Goal: Task Accomplishment & Management: Use online tool/utility

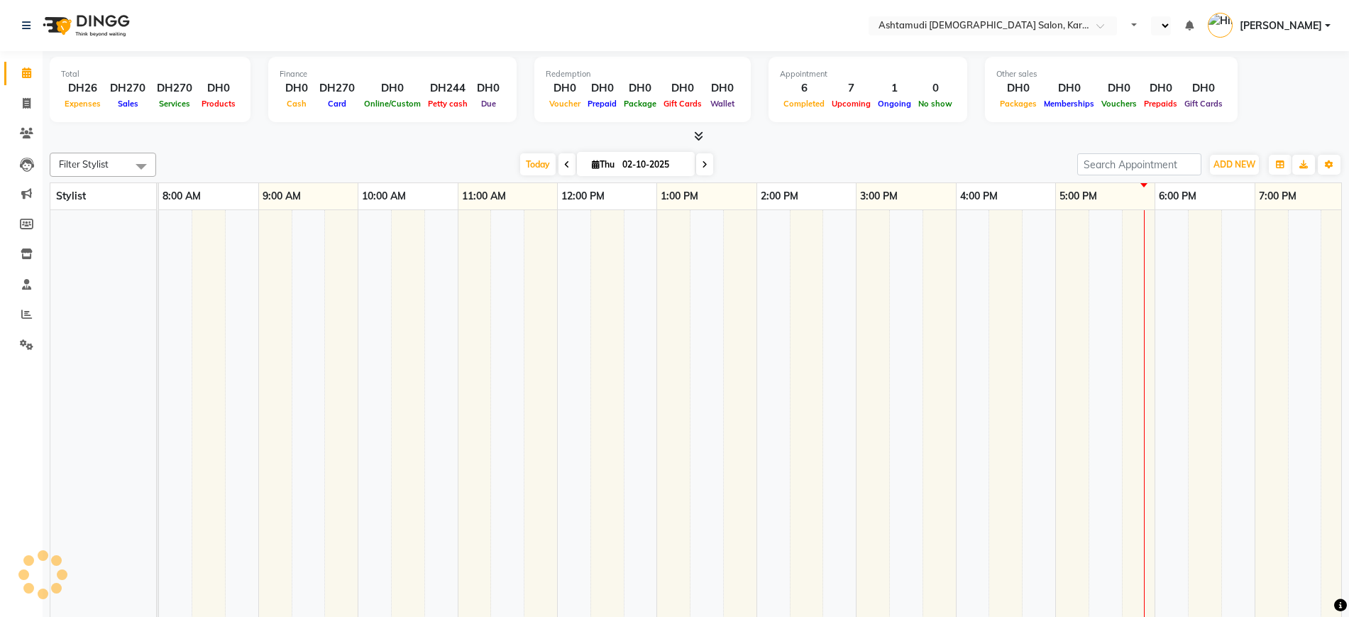
select select "en"
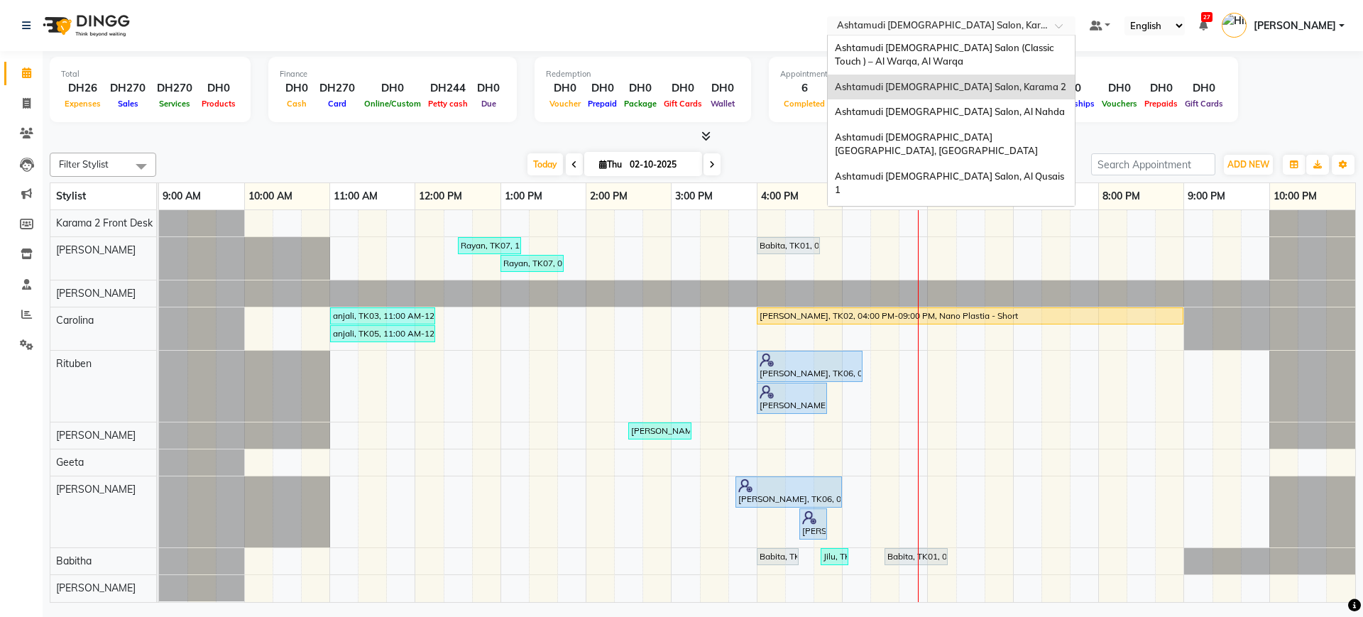
click at [940, 20] on input "text" at bounding box center [937, 27] width 206 height 14
click at [982, 139] on span "Ashtamudi [DEMOGRAPHIC_DATA] [GEOGRAPHIC_DATA], [GEOGRAPHIC_DATA]" at bounding box center [936, 144] width 203 height 26
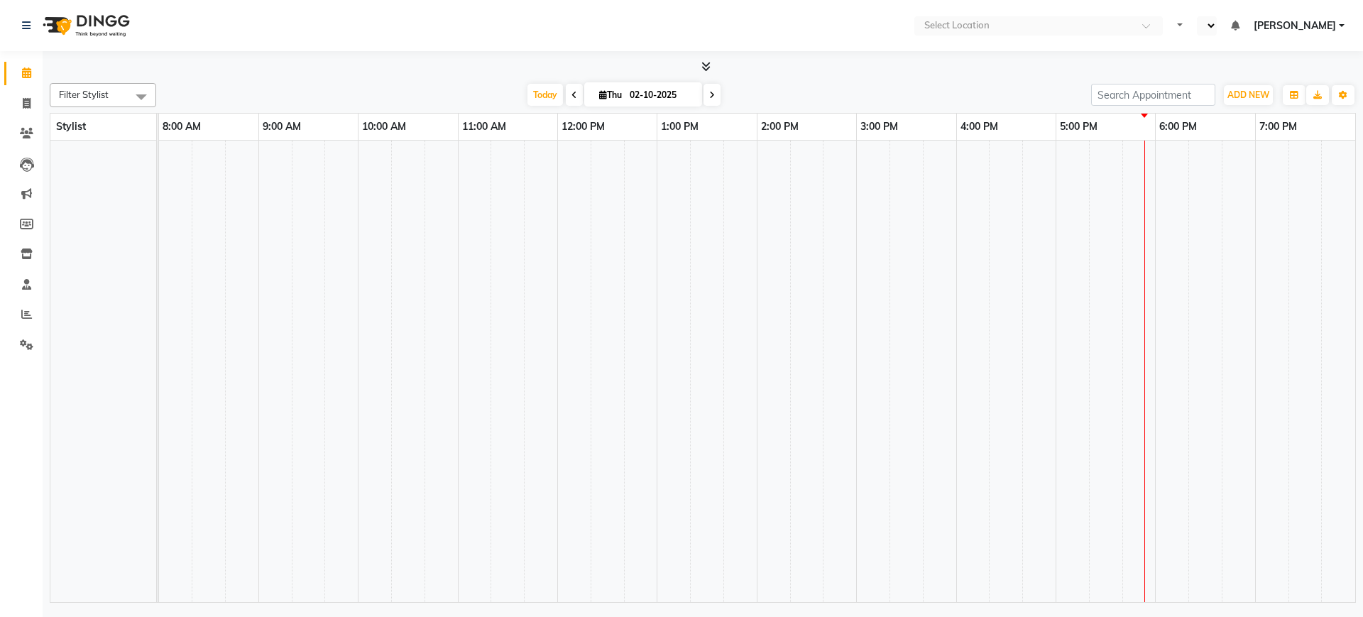
select select "en"
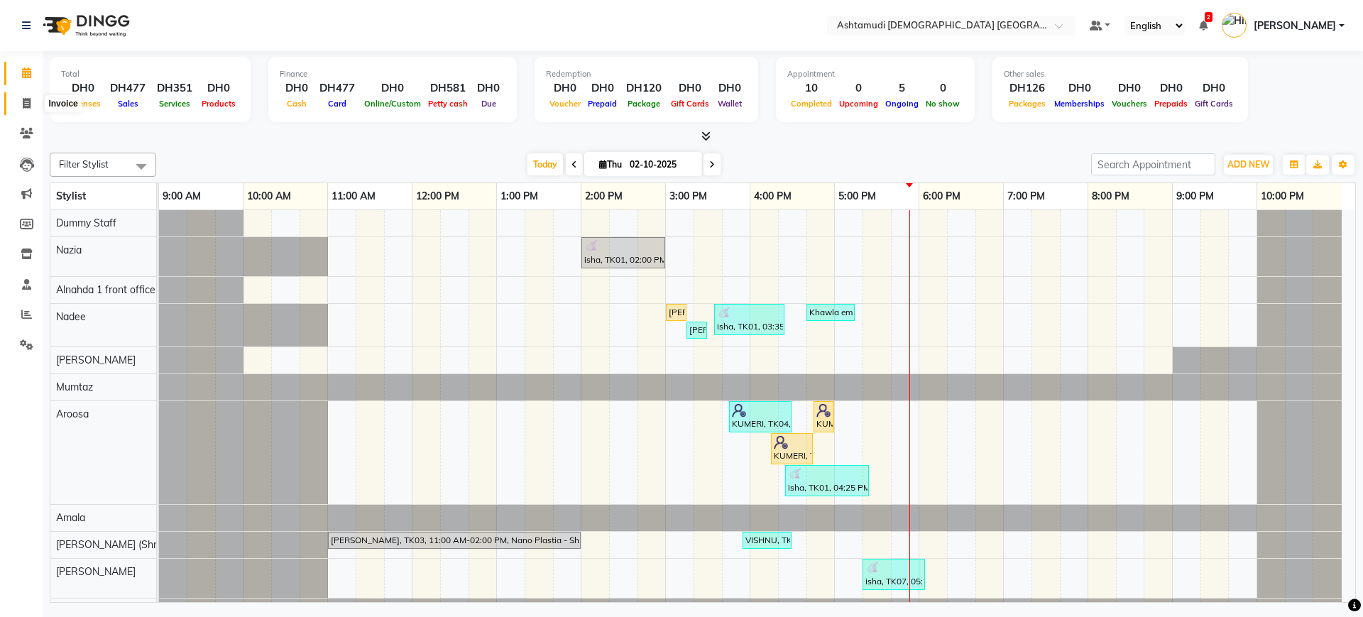
click at [22, 108] on span at bounding box center [26, 104] width 25 height 16
select select "service"
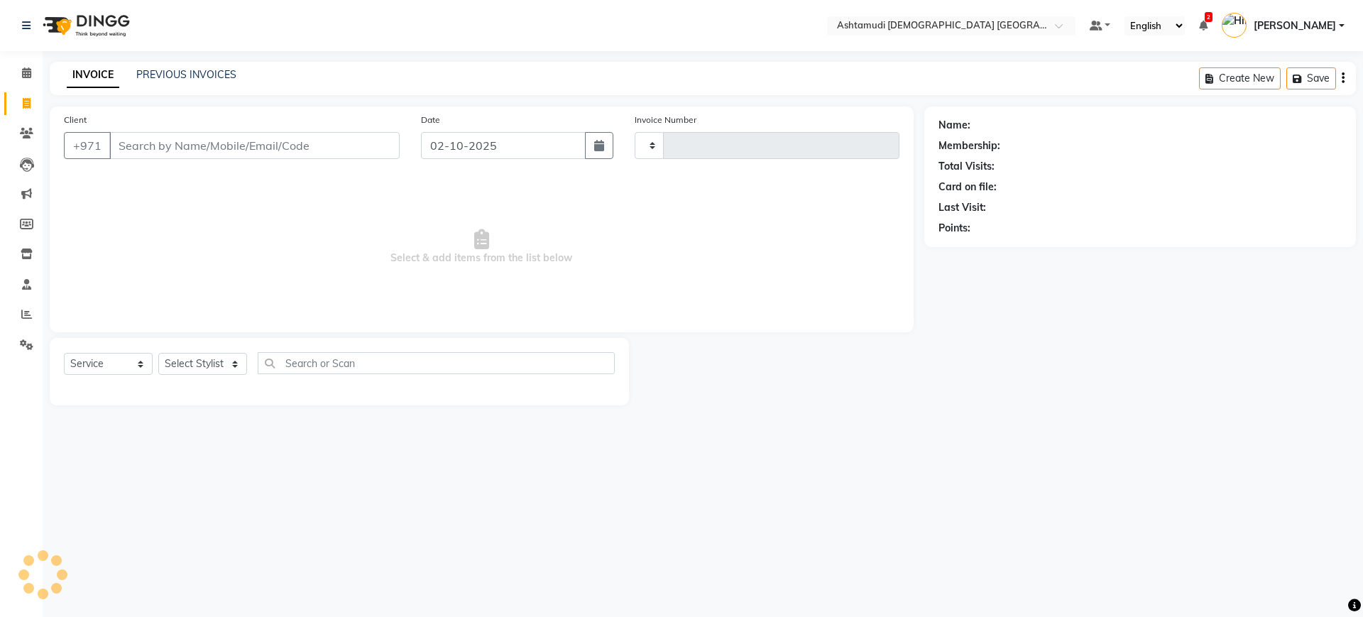
type input "3064"
select select "7242"
click at [221, 80] on link "PREVIOUS INVOICES" at bounding box center [186, 74] width 100 height 13
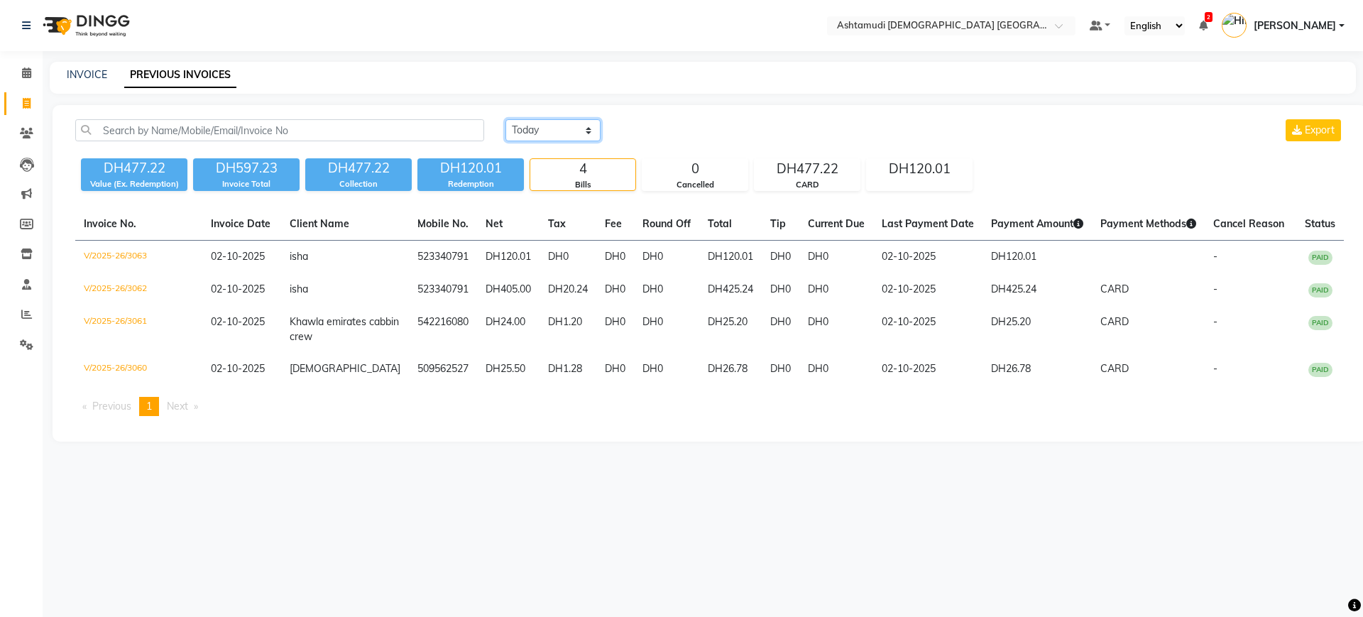
click at [564, 130] on select "Today Yesterday Custom Range" at bounding box center [552, 130] width 95 height 22
select select "yesterday"
click at [505, 119] on select "Today Yesterday Custom Range" at bounding box center [552, 130] width 95 height 22
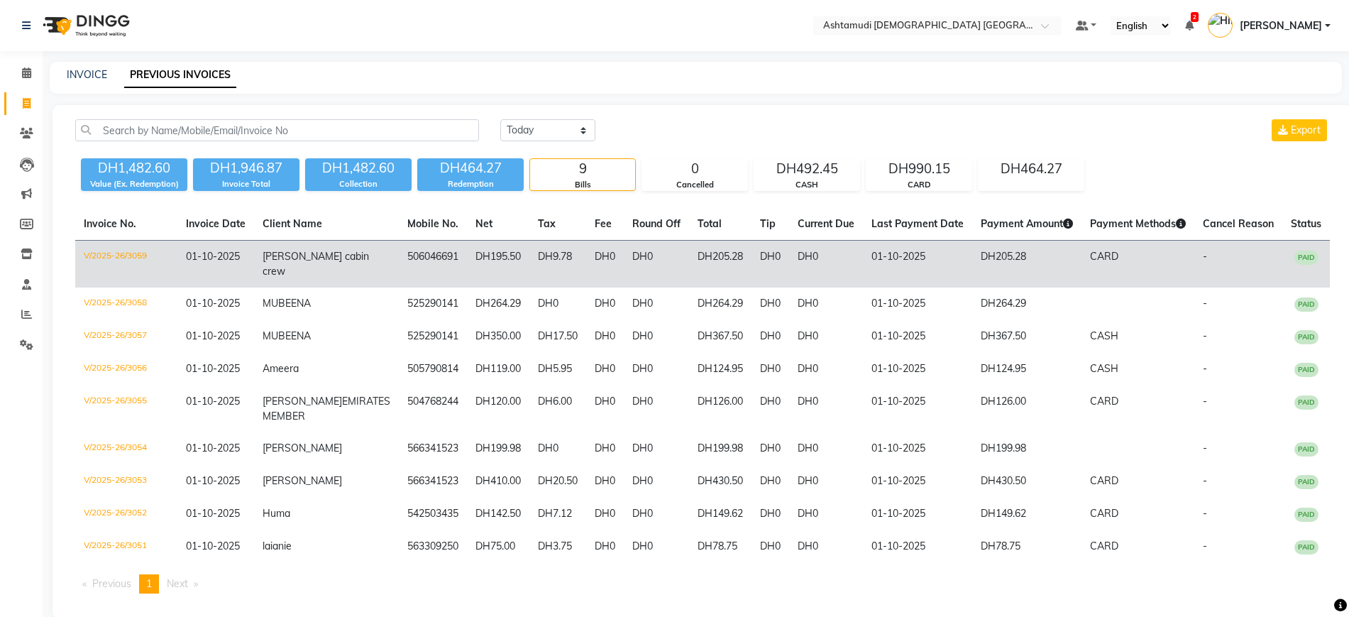
click at [349, 273] on td "[PERSON_NAME] cabin crew" at bounding box center [326, 265] width 145 height 48
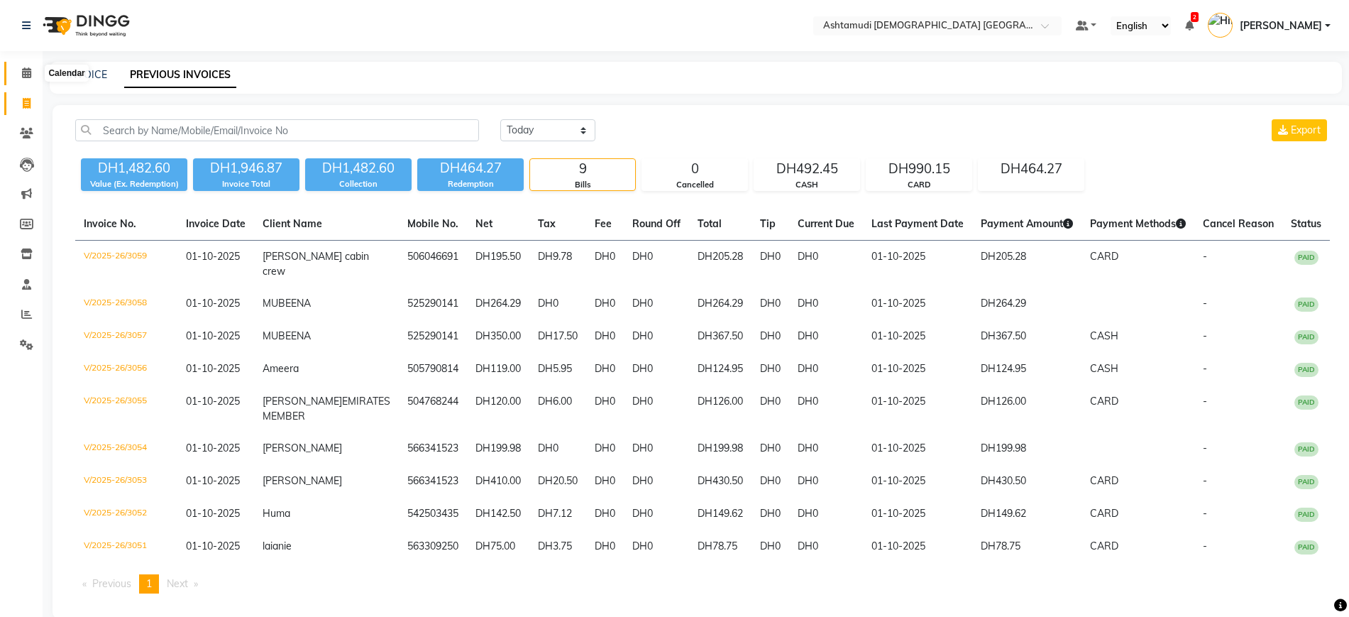
click at [28, 68] on icon at bounding box center [26, 72] width 9 height 11
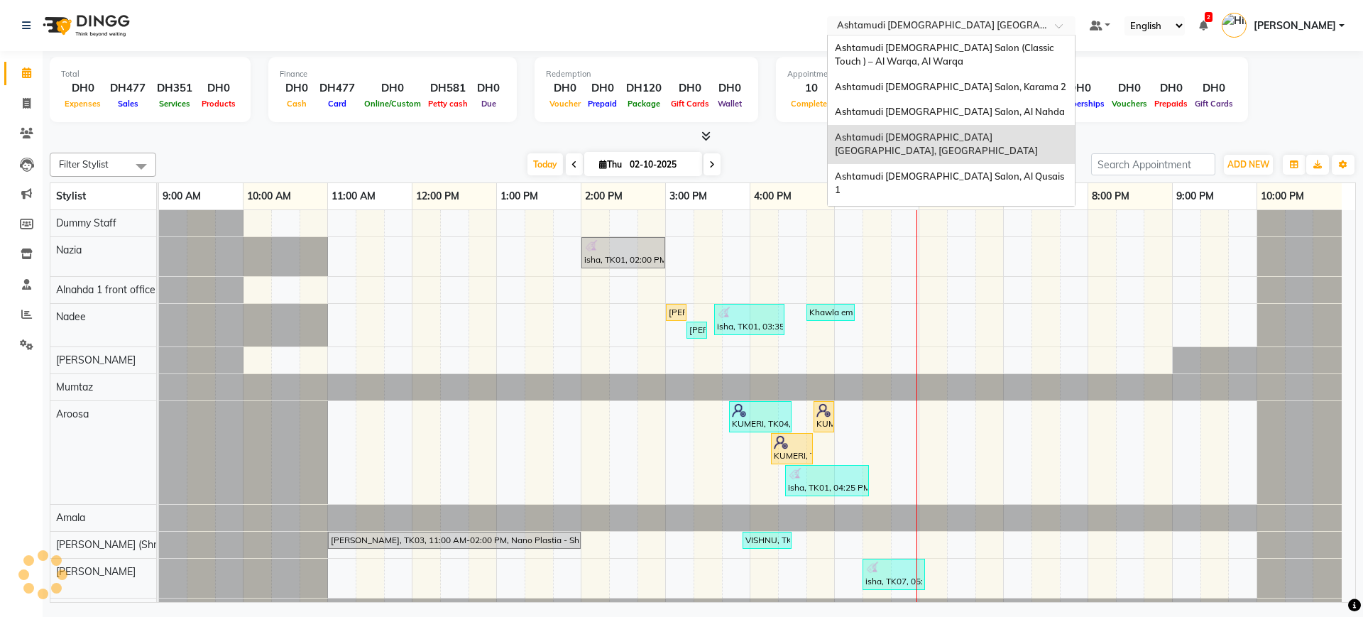
click at [991, 20] on input "text" at bounding box center [937, 27] width 206 height 14
click at [985, 46] on span "Ashtamudi Ladies Salon (Classic Touch ) – Al Warqa, Al Warqa" at bounding box center [945, 55] width 221 height 26
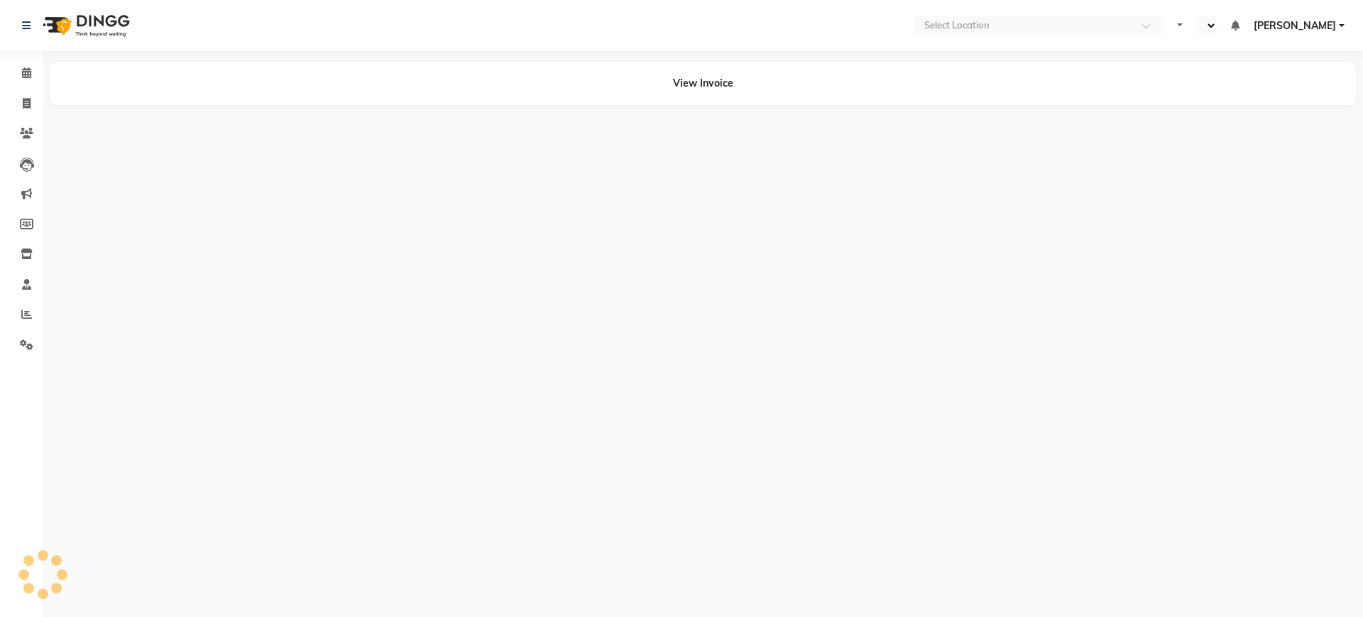
select select "en"
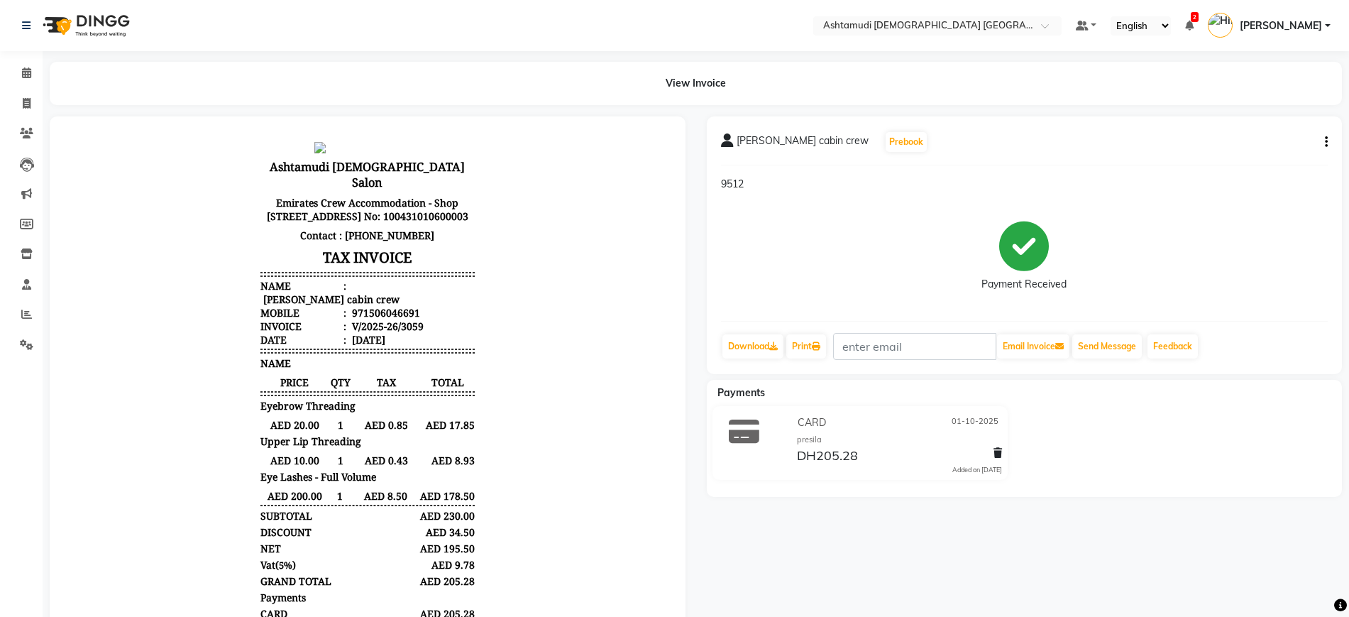
click at [1324, 136] on button "button" at bounding box center [1324, 142] width 9 height 15
click at [1266, 141] on div "Edit Item Staff" at bounding box center [1255, 142] width 97 height 18
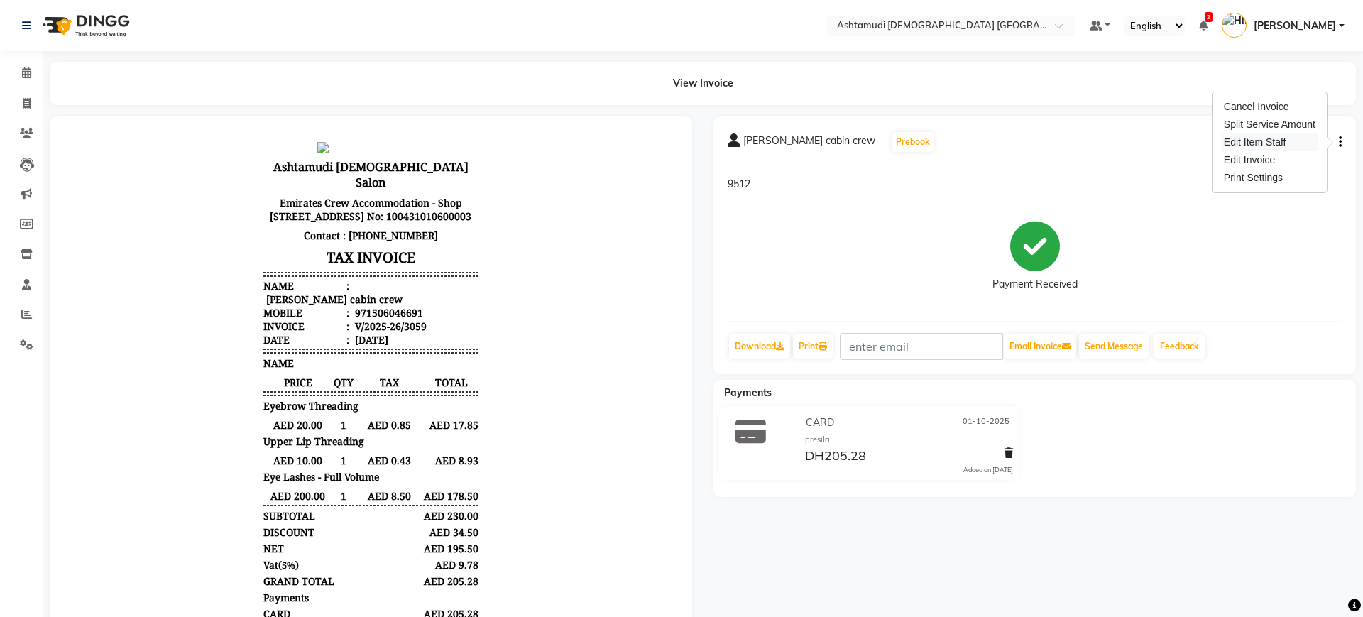
select select
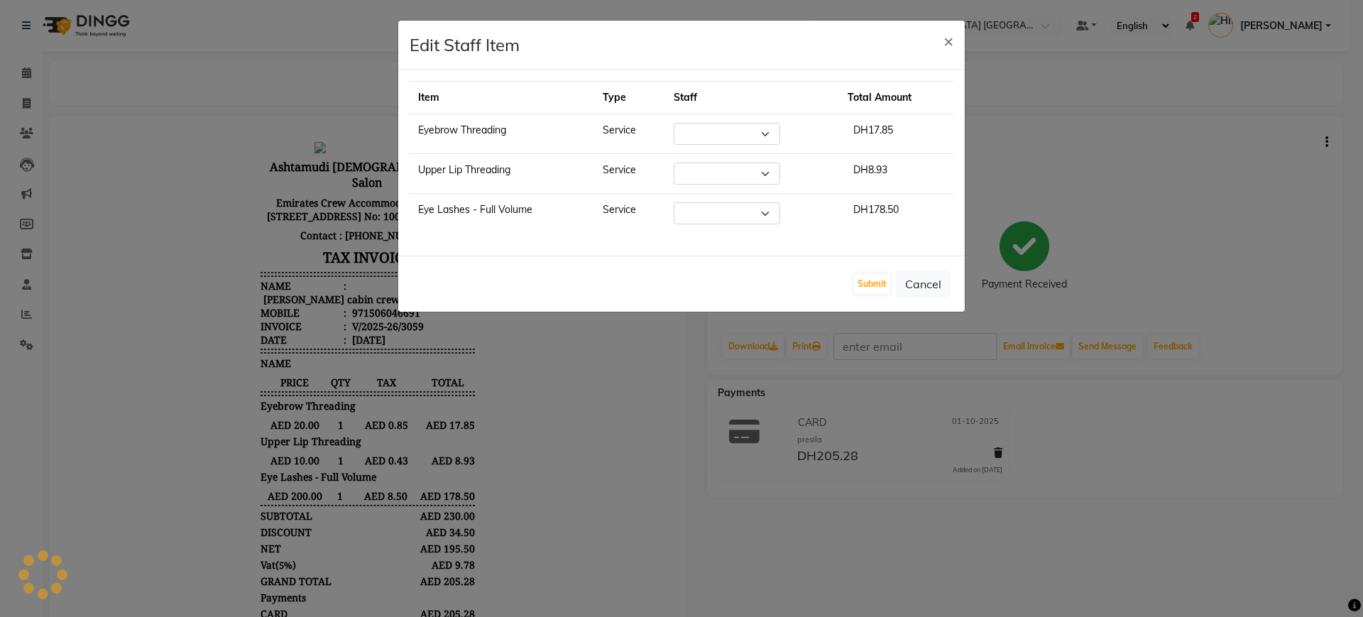
select select "86438"
click at [726, 131] on select "Select Alnahda 1 front office Amala Aroosa Deepika Rani DINGG TAB USER Dummy St…" at bounding box center [716, 134] width 106 height 22
select select "62799"
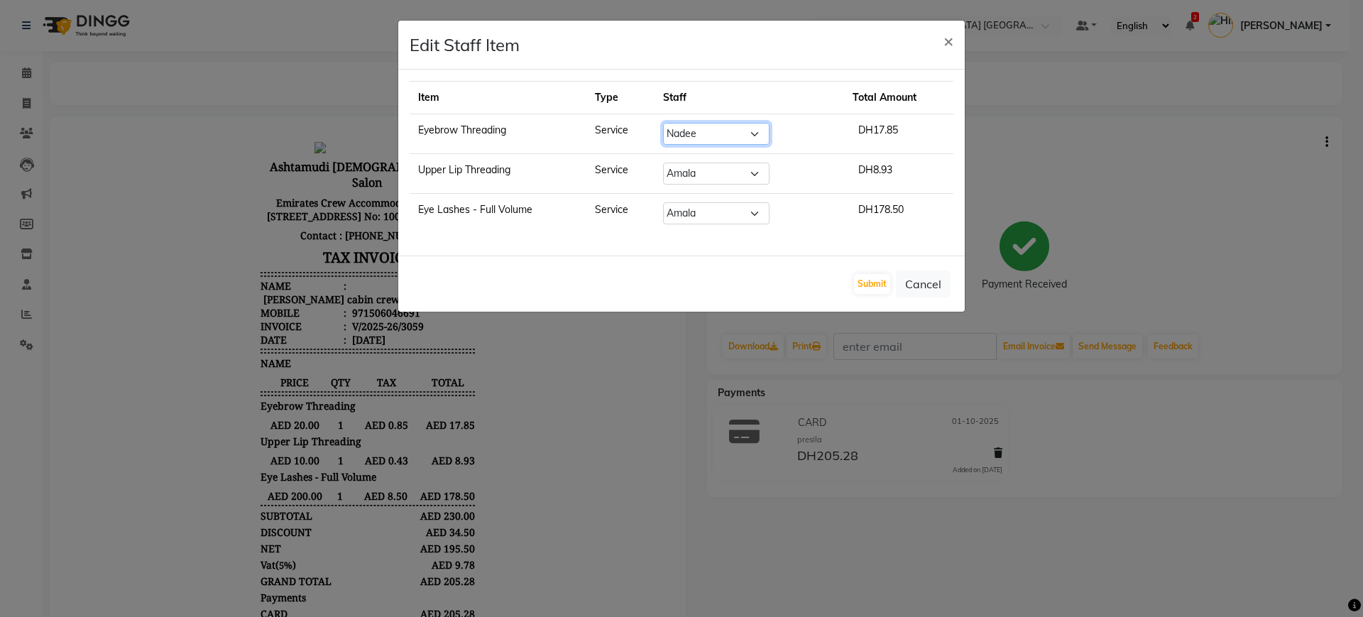
click at [672, 123] on select "Select Alnahda 1 front office Amala Aroosa Deepika Rani DINGG TAB USER Dummy St…" at bounding box center [716, 134] width 106 height 22
click at [738, 171] on select "Select Alnahda 1 front office Amala Aroosa Deepika Rani DINGG TAB USER Dummy St…" at bounding box center [716, 174] width 106 height 22
select select "62799"
click at [672, 163] on select "Select Alnahda 1 front office Amala Aroosa Deepika Rani DINGG TAB USER Dummy St…" at bounding box center [716, 174] width 106 height 22
click at [739, 212] on select "Select Alnahda 1 front office Amala Aroosa Deepika Rani DINGG TAB USER Dummy St…" at bounding box center [716, 213] width 106 height 22
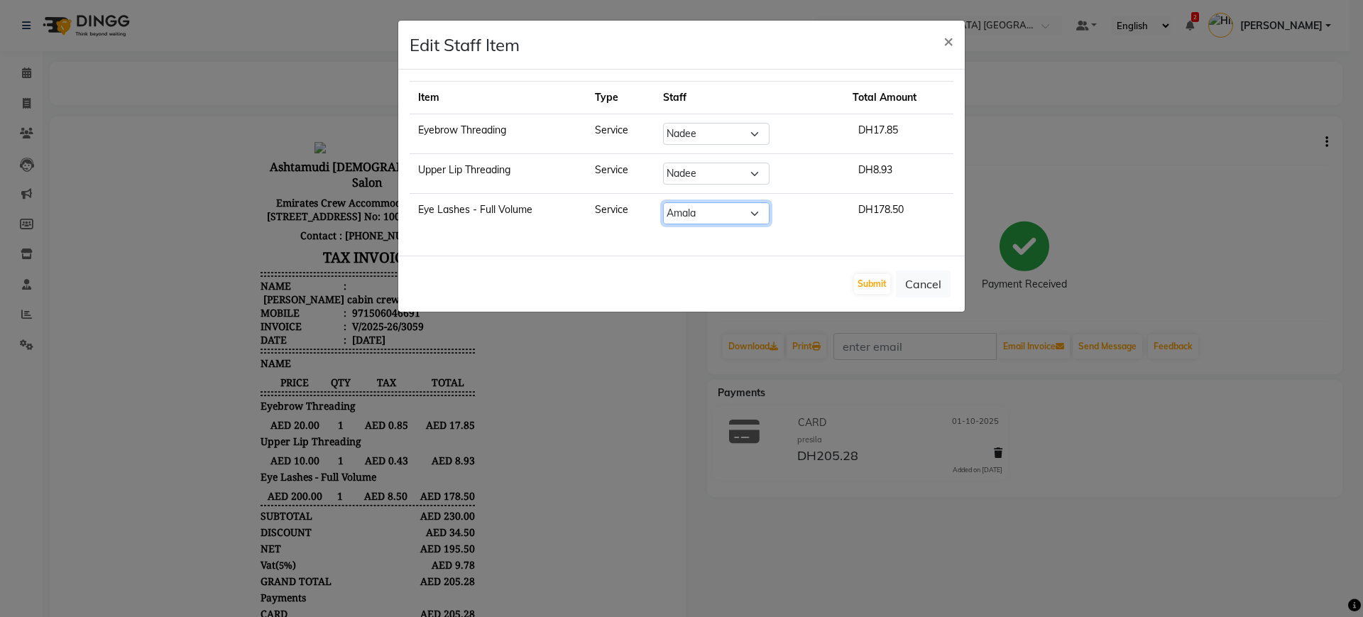
select select "62799"
click at [672, 202] on select "Select Alnahda 1 front office Amala Aroosa Deepika Rani DINGG TAB USER Dummy St…" at bounding box center [716, 213] width 106 height 22
click at [868, 283] on button "Submit" at bounding box center [872, 284] width 36 height 20
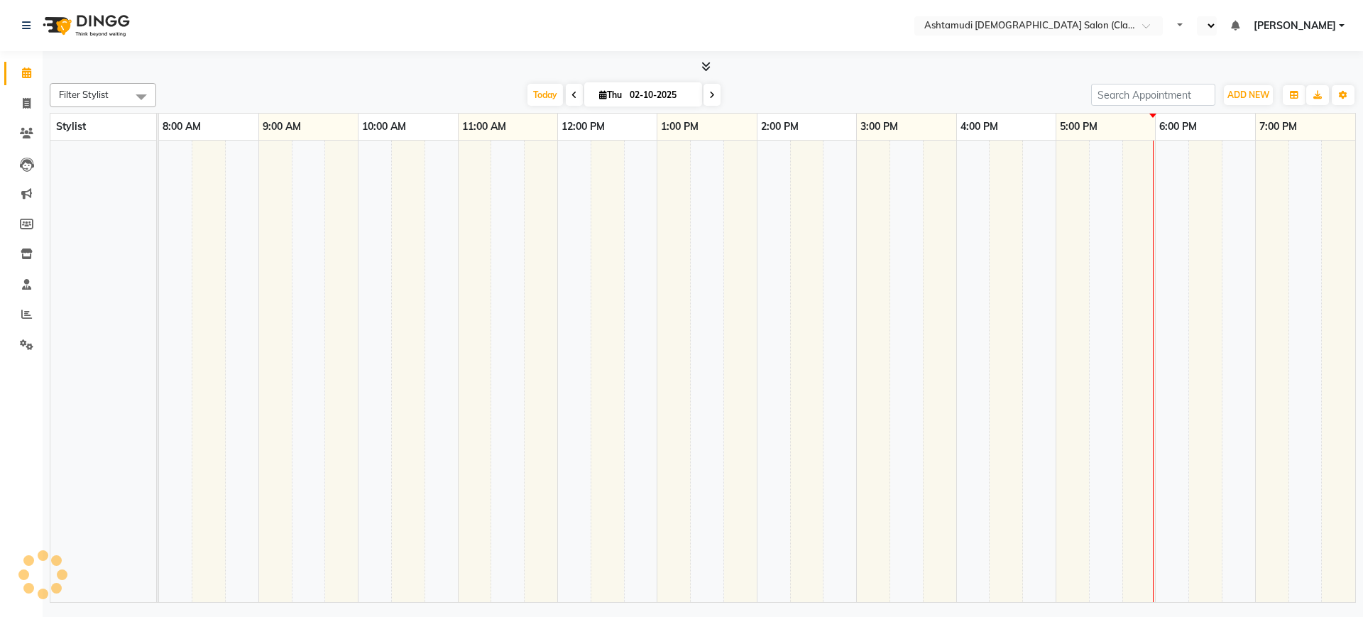
select select "en"
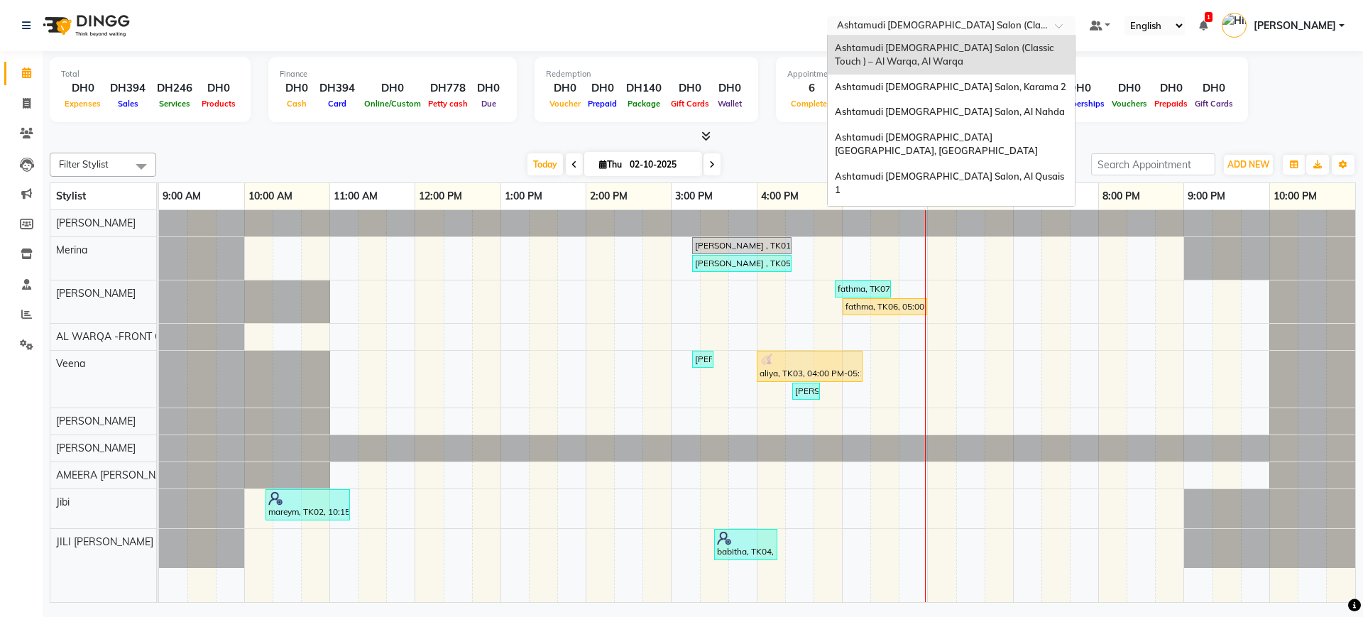
click at [968, 26] on input "text" at bounding box center [937, 27] width 206 height 14
click at [958, 81] on span "Ashtamudi [DEMOGRAPHIC_DATA] Salon, Karama 2" at bounding box center [950, 86] width 231 height 11
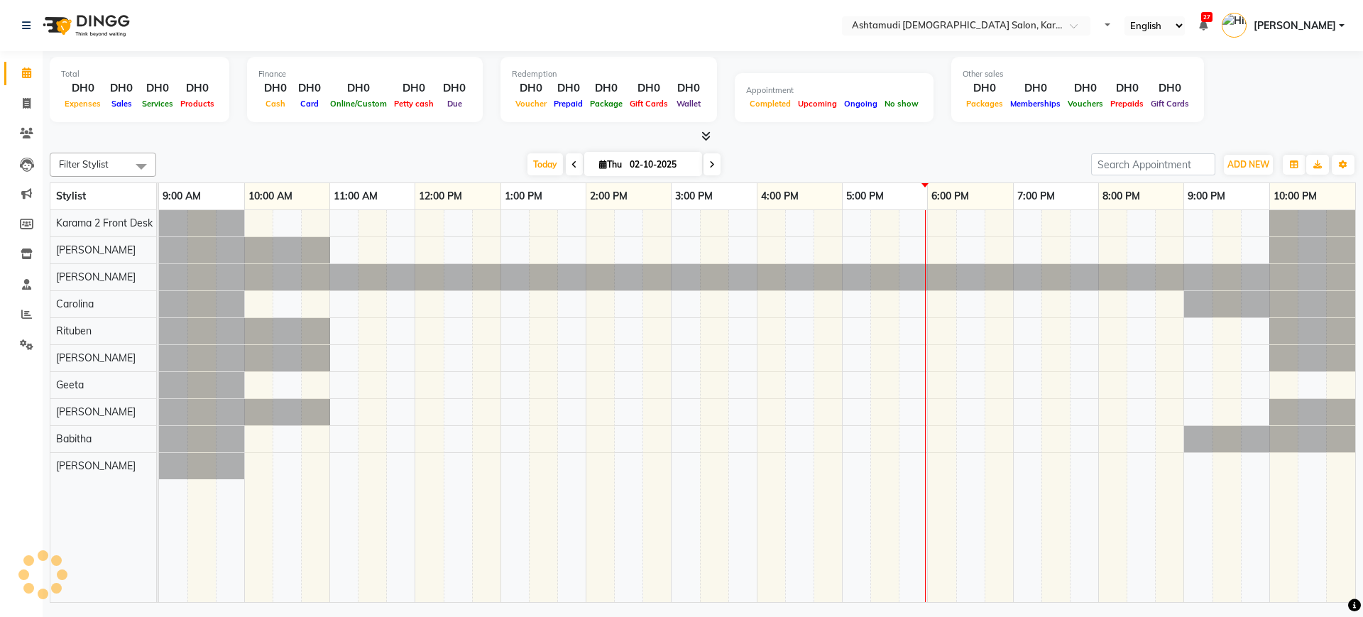
select select "en"
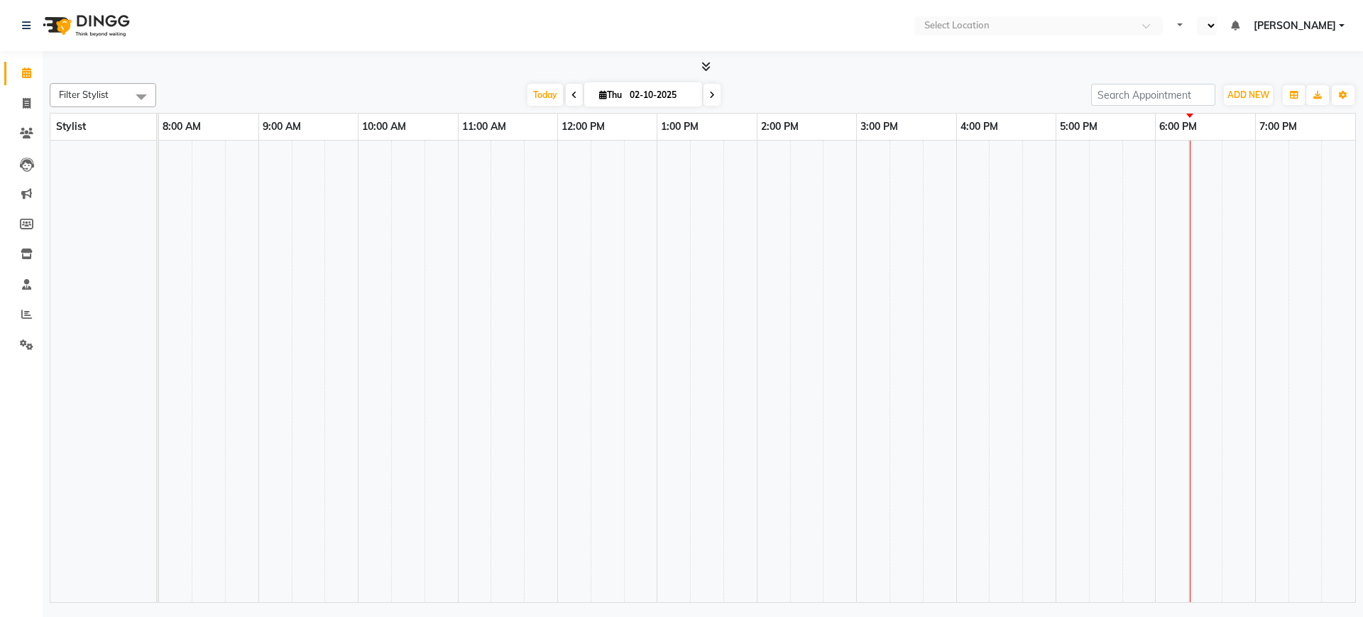
select select "en"
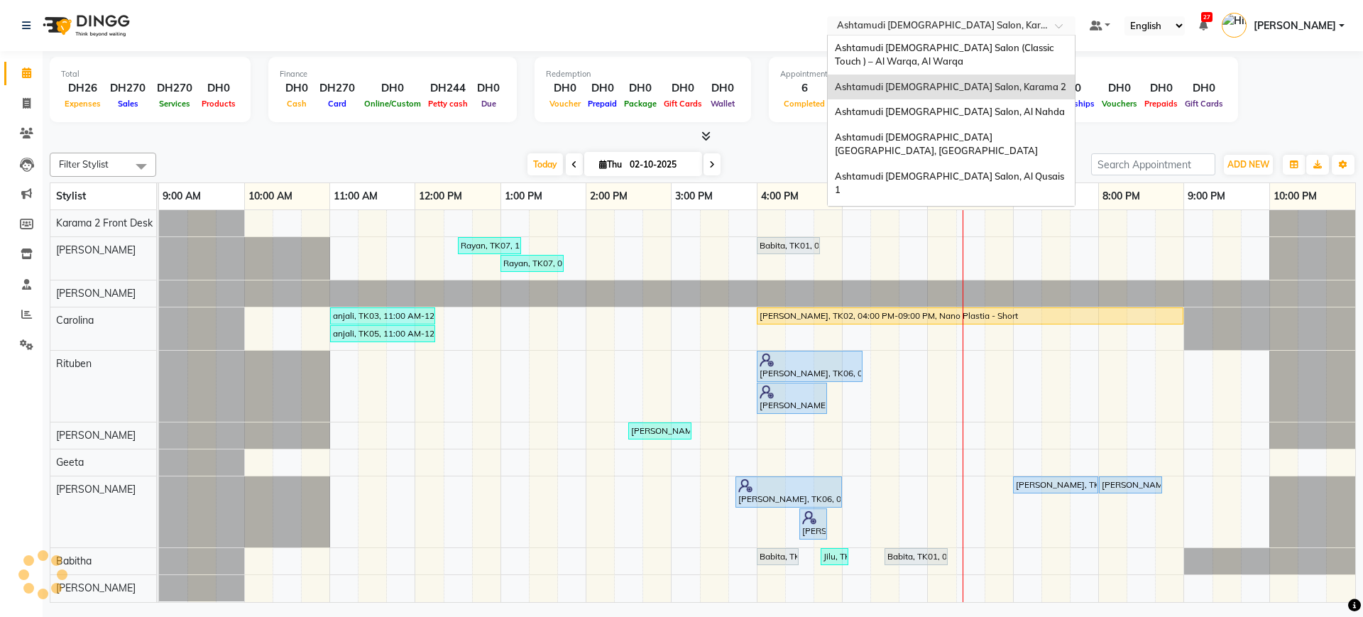
click at [885, 23] on input "text" at bounding box center [937, 27] width 206 height 14
click at [936, 58] on div "Ashtamudi [DEMOGRAPHIC_DATA] Salon (Classic Touch ) – Al Warqa, Al Warqa" at bounding box center [951, 54] width 247 height 39
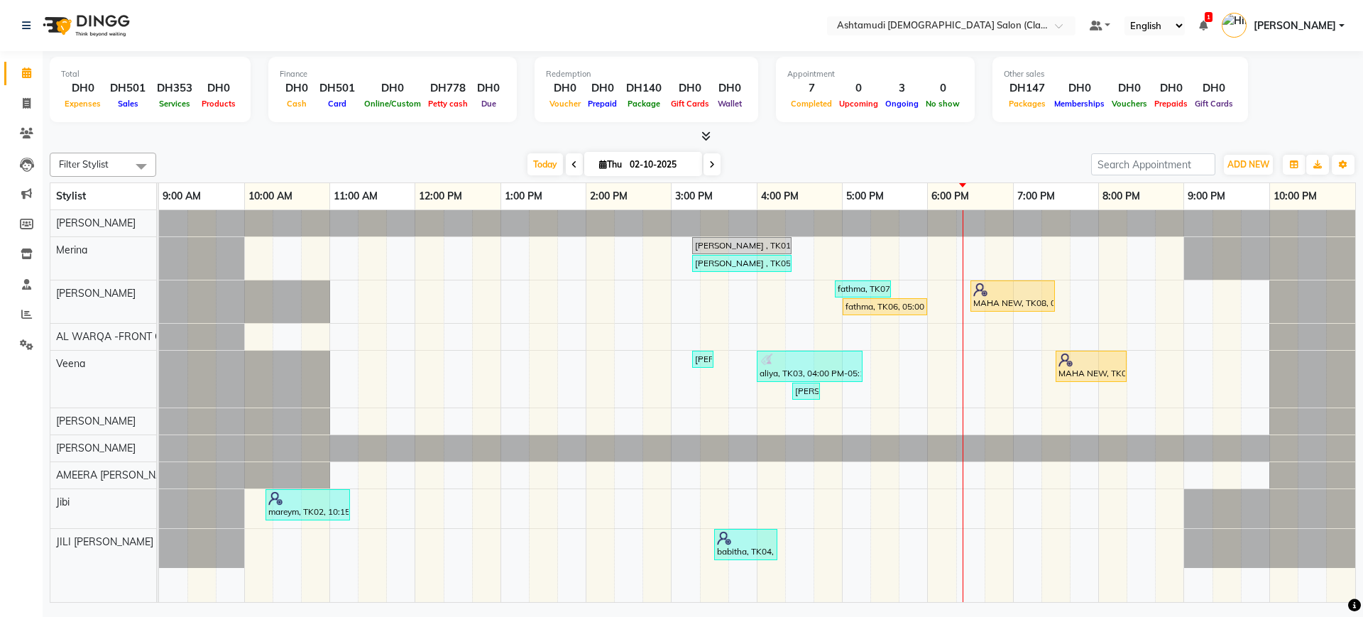
click at [961, 35] on nav "Select Location × Ashtamudi Ladies Salon (Classic Touch ) – Al Warqa, Al Warqa …" at bounding box center [681, 25] width 1363 height 51
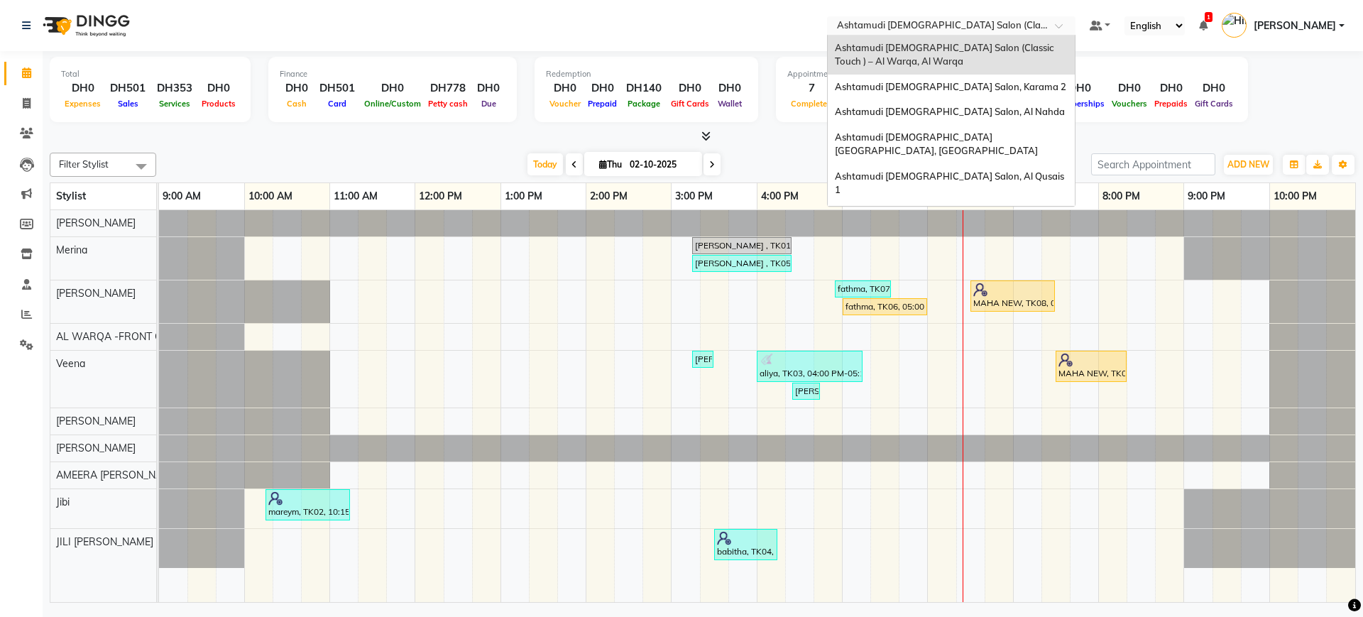
click at [990, 16] on div "Select Location × Ashtamudi Ladies Salon (Classic Touch ) – Al Warqa, Al Warqa" at bounding box center [951, 25] width 248 height 19
click at [980, 121] on div "Ashtamudi [DEMOGRAPHIC_DATA] Salon, Al Nahda" at bounding box center [951, 112] width 247 height 26
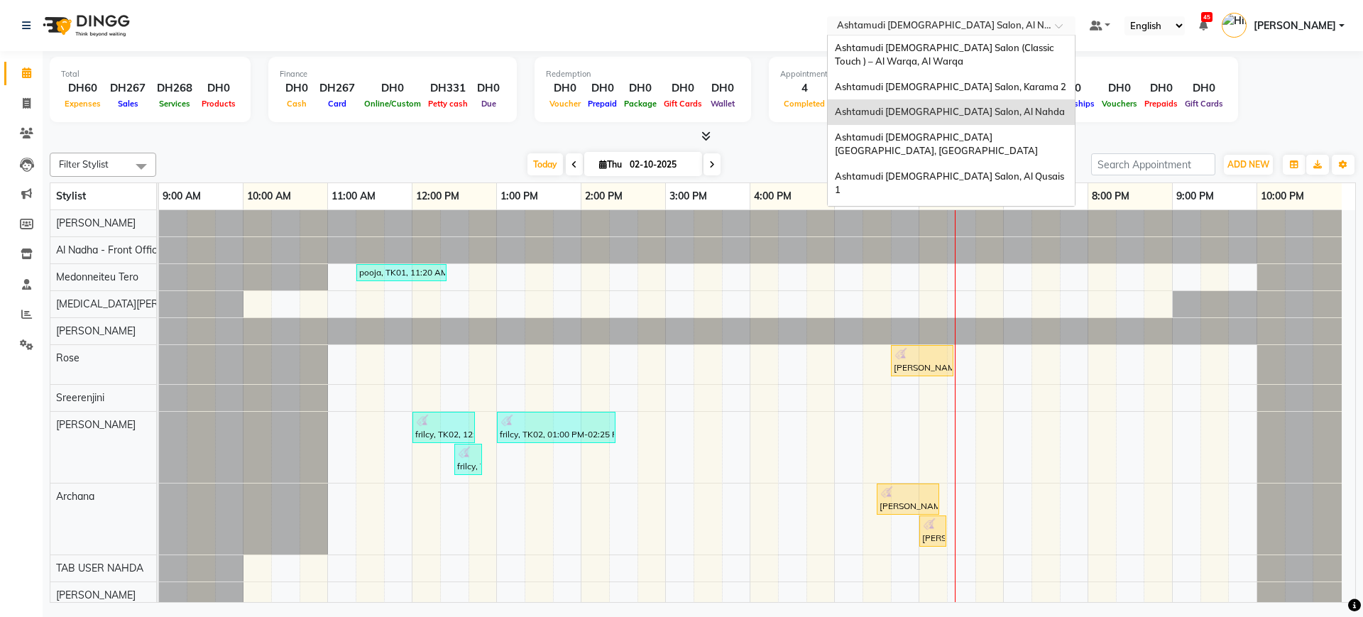
click at [910, 21] on input "text" at bounding box center [937, 27] width 206 height 14
click at [940, 133] on span "Ashtamudi [DEMOGRAPHIC_DATA] [GEOGRAPHIC_DATA], [GEOGRAPHIC_DATA]" at bounding box center [936, 144] width 203 height 26
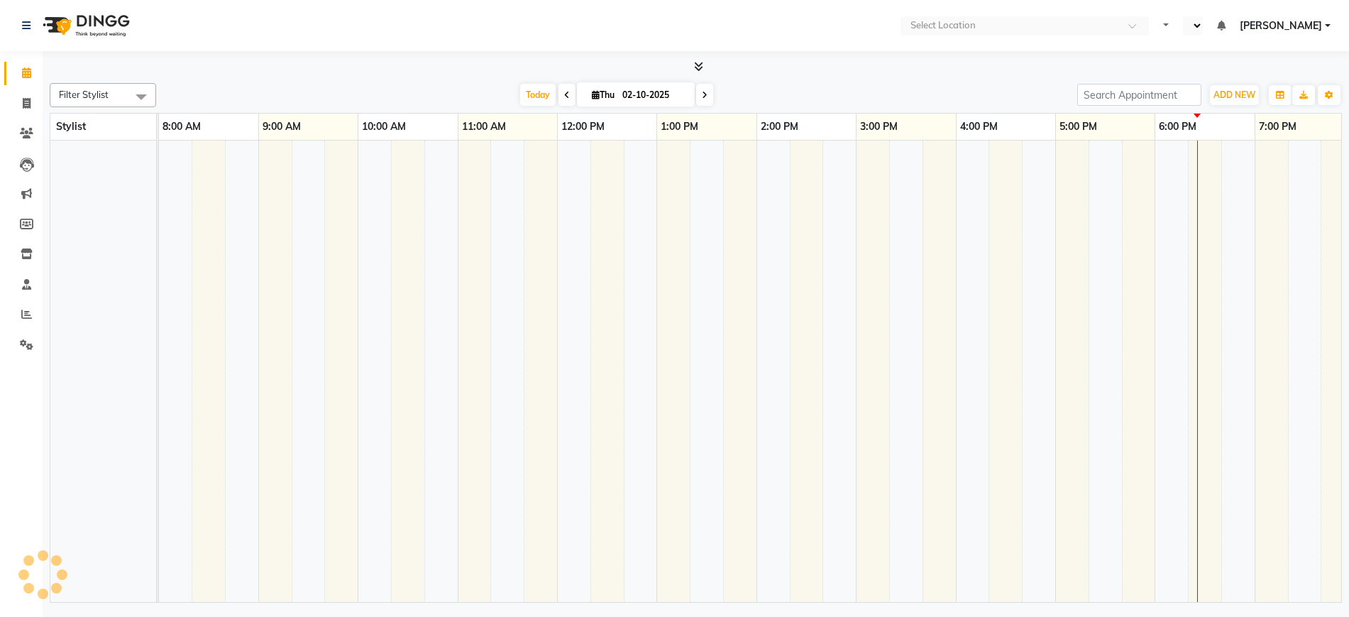
select select "en"
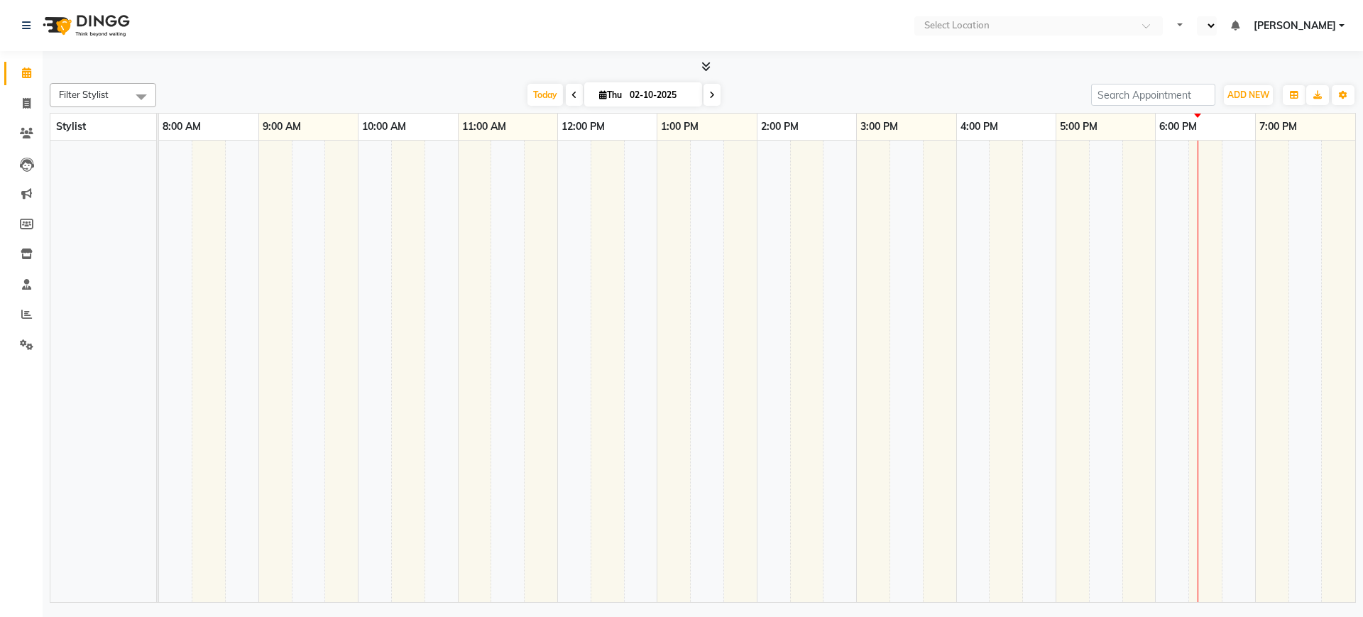
select select "en"
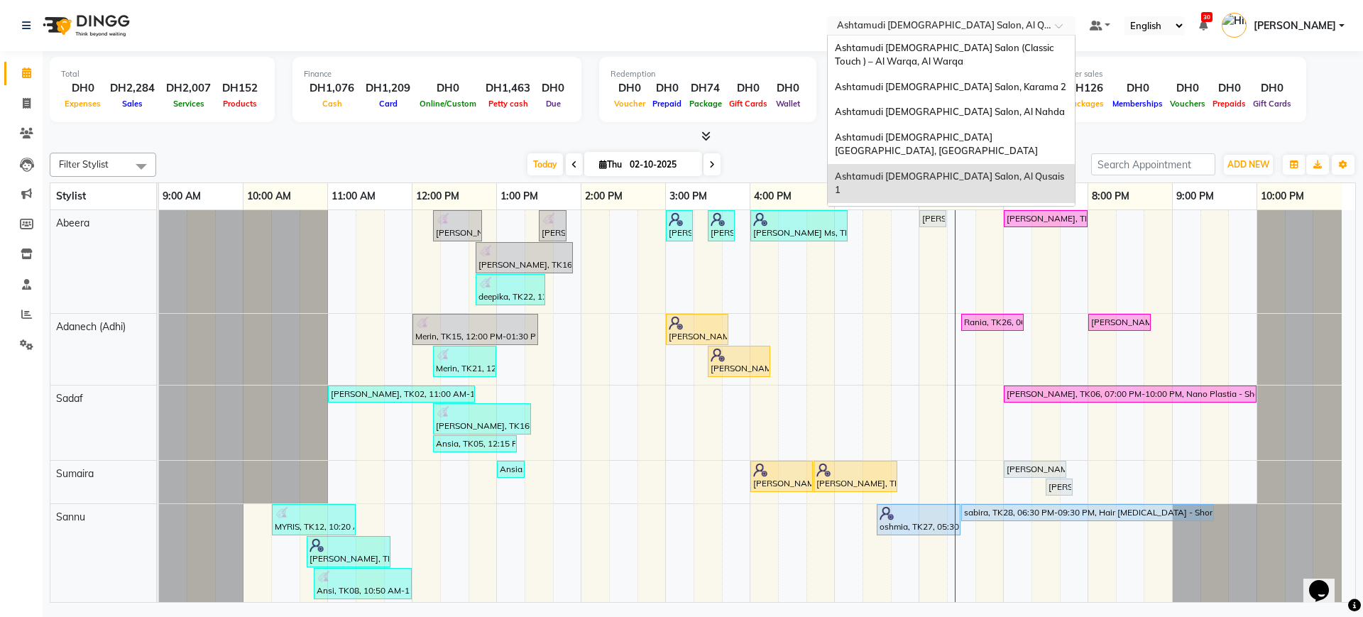
click at [923, 26] on input "text" at bounding box center [937, 27] width 206 height 14
click at [926, 209] on span "Ashtamudi [DEMOGRAPHIC_DATA] Salon - Al Karama, [GEOGRAPHIC_DATA] -[GEOGRAPHIC_…" at bounding box center [937, 228] width 204 height 39
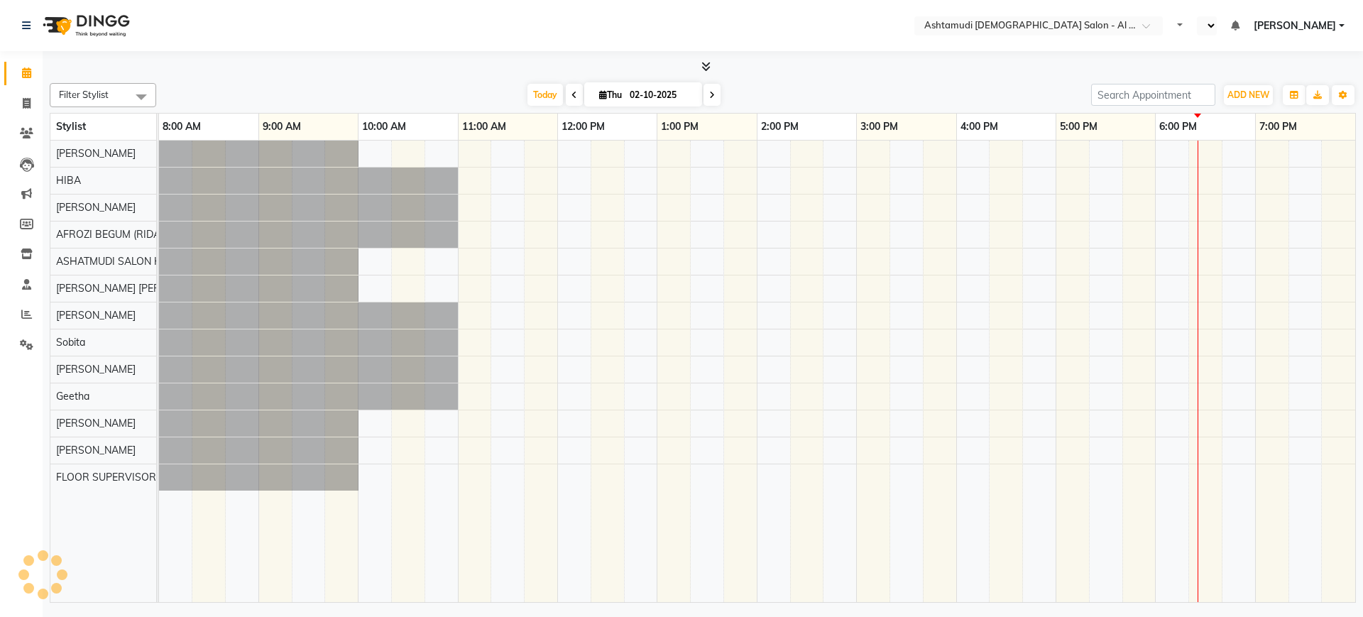
select select "en"
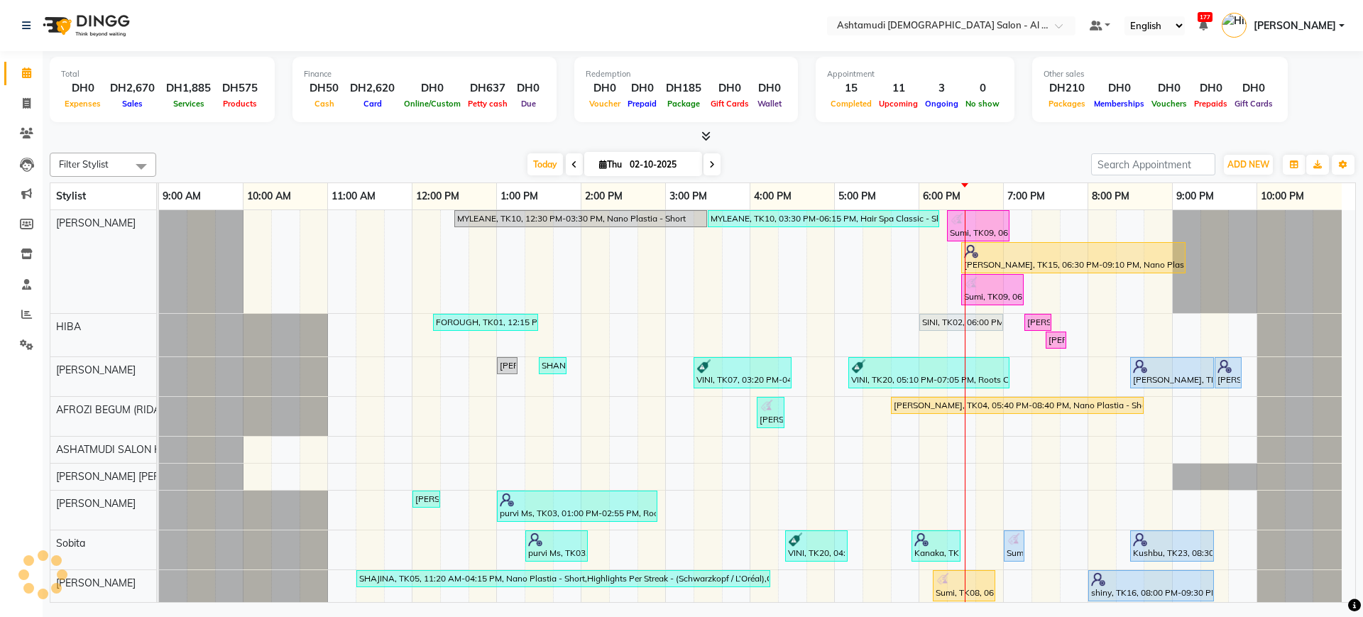
click at [732, 25] on nav "Select Location × Ashtamudi [DEMOGRAPHIC_DATA] Salon - Al Karama, Burjuman -Dub…" at bounding box center [681, 25] width 1363 height 51
click at [30, 317] on icon at bounding box center [26, 314] width 11 height 11
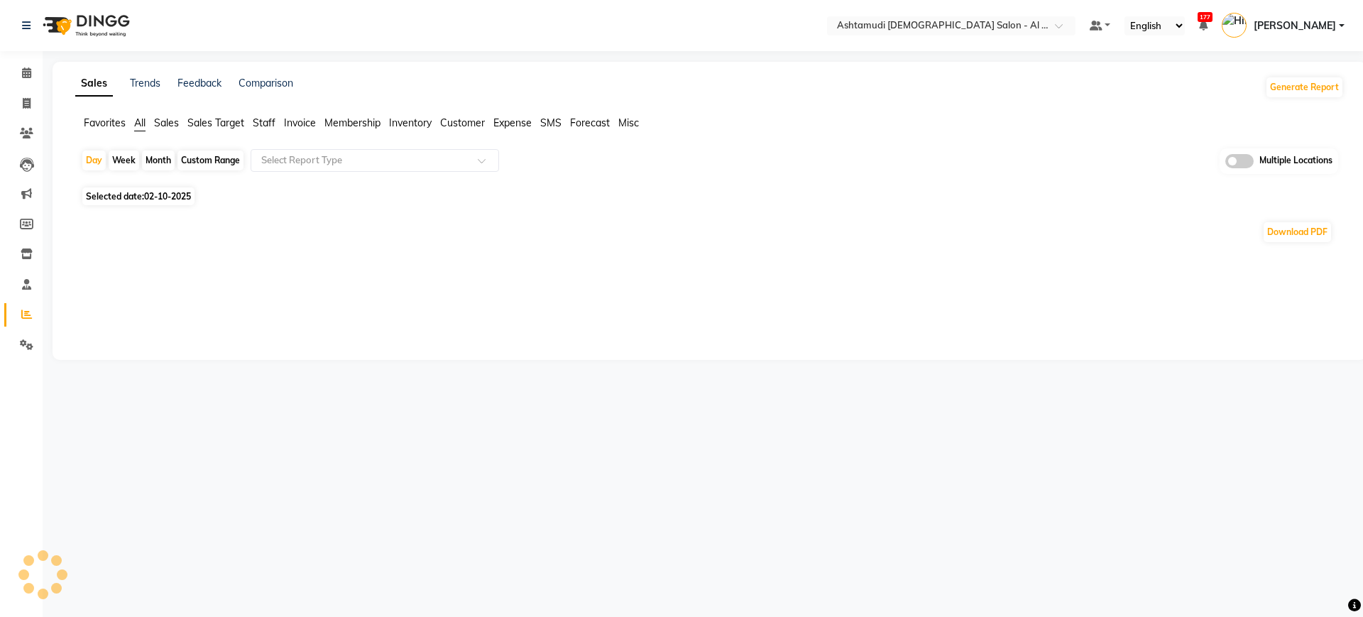
click at [160, 157] on div "Month" at bounding box center [158, 160] width 33 height 20
select select "10"
select select "2025"
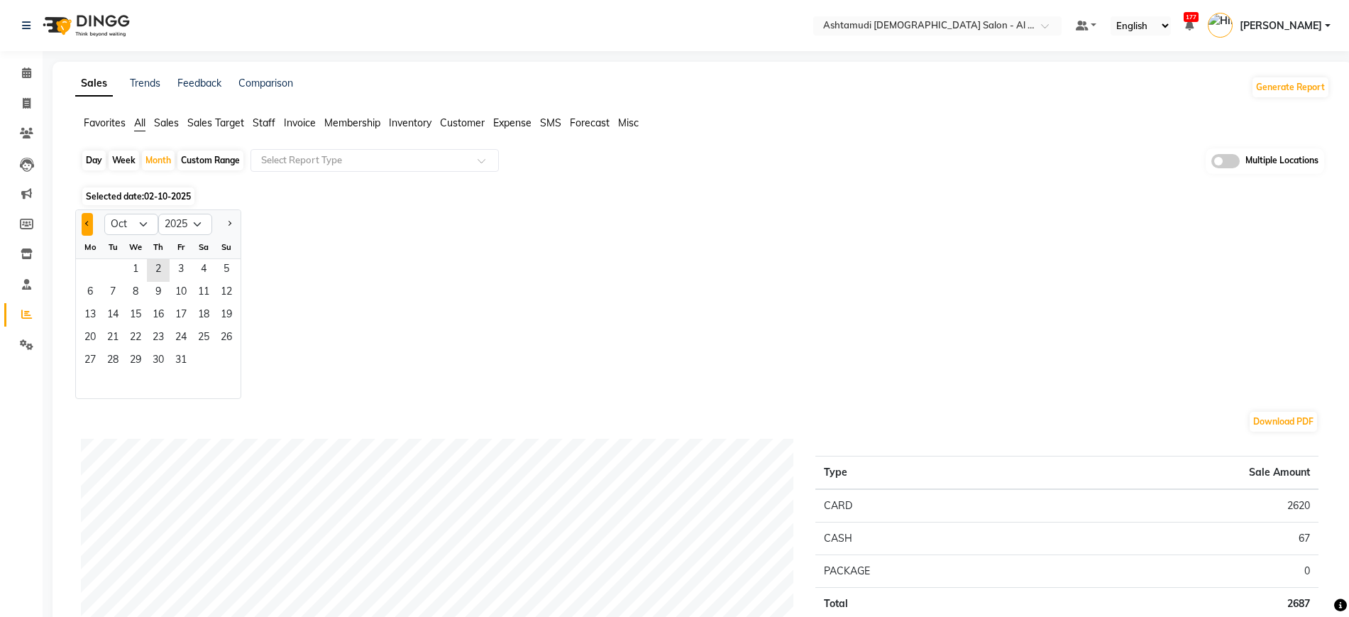
click at [90, 224] on button "Previous month" at bounding box center [87, 224] width 11 height 23
select select "9"
click at [97, 264] on span "1" at bounding box center [90, 270] width 23 height 23
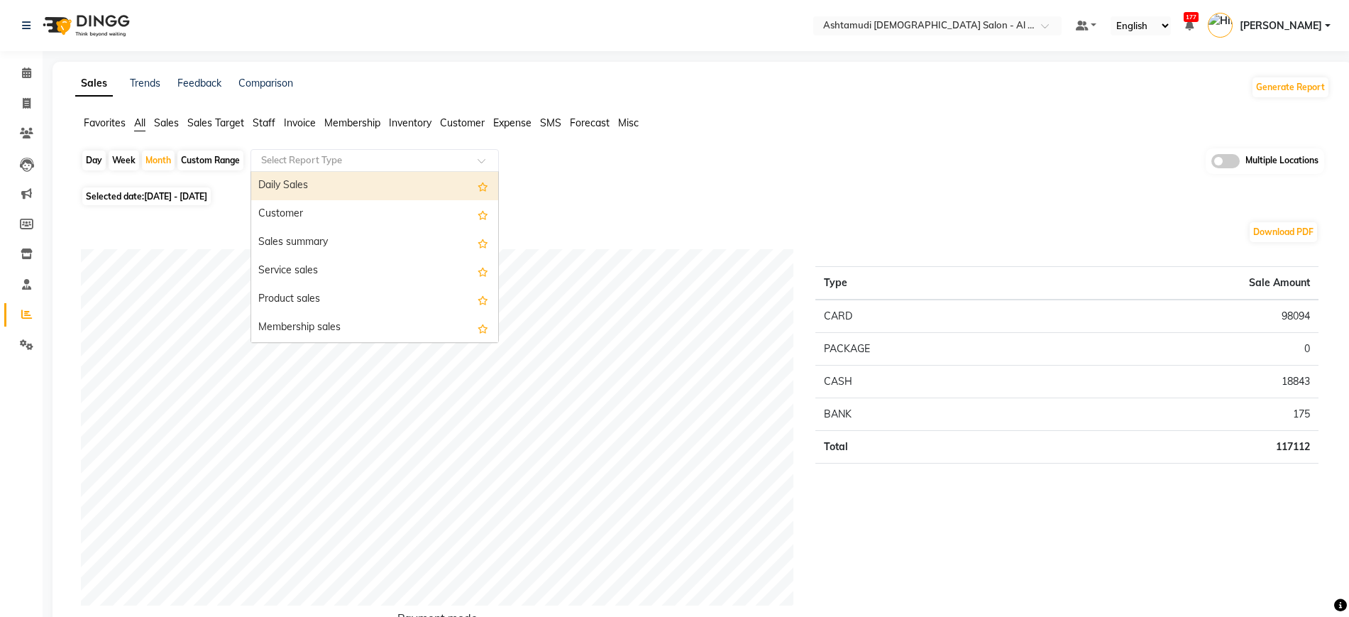
click at [349, 161] on input "text" at bounding box center [360, 160] width 204 height 14
type input "cus"
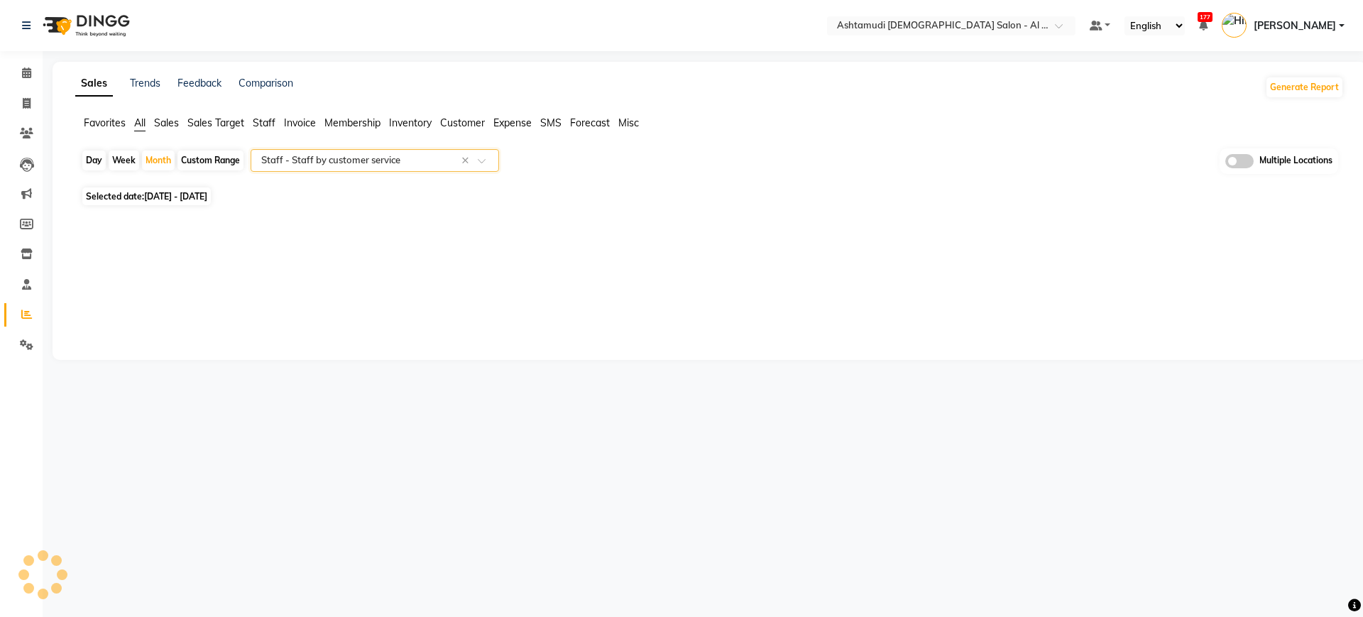
select select "full_report"
select select "csv"
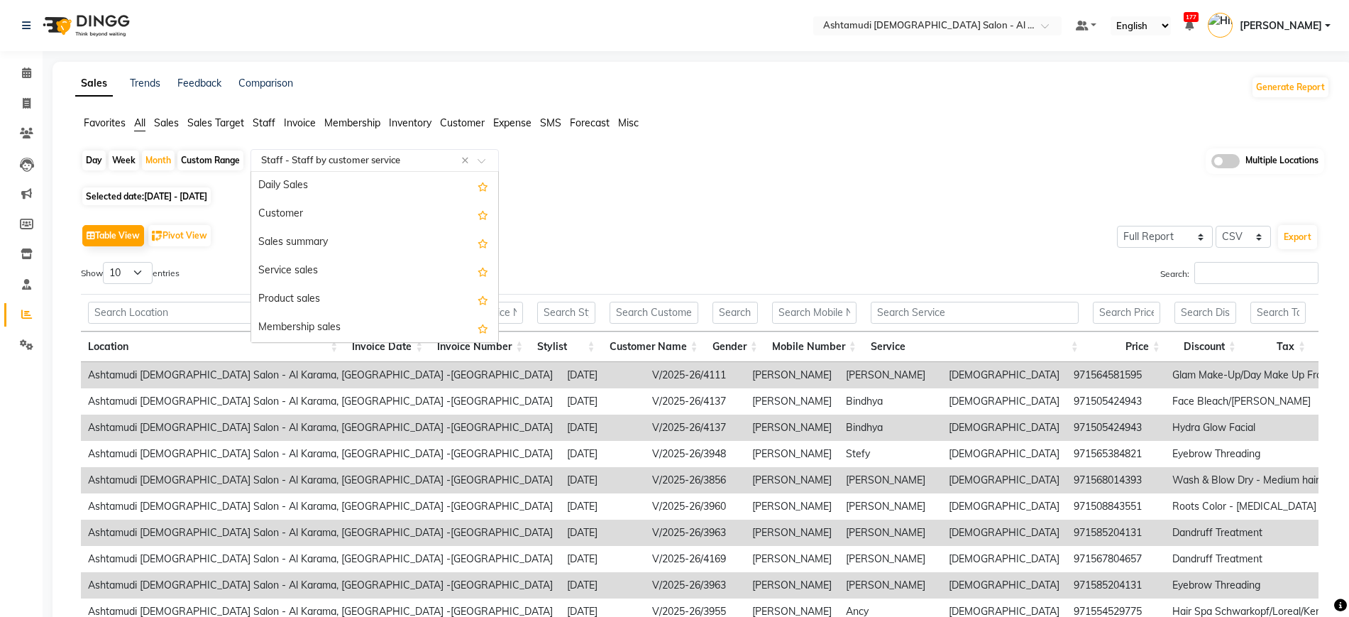
click at [330, 164] on input "text" at bounding box center [360, 160] width 204 height 14
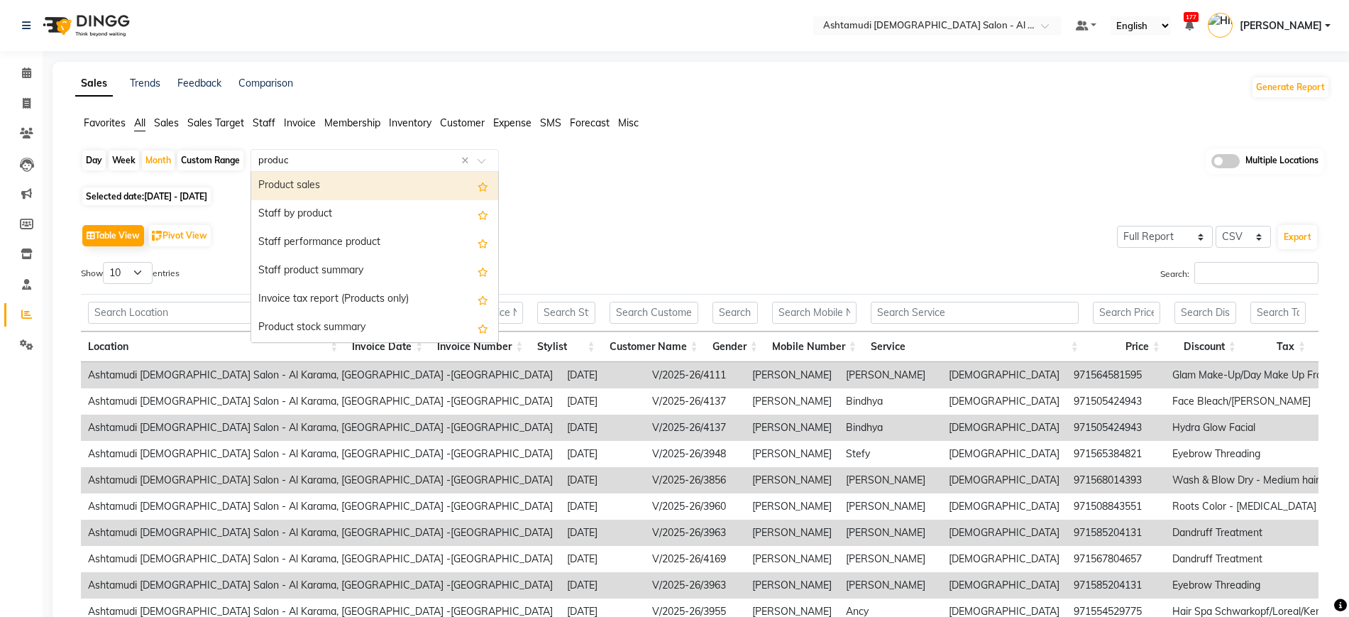
type input "product"
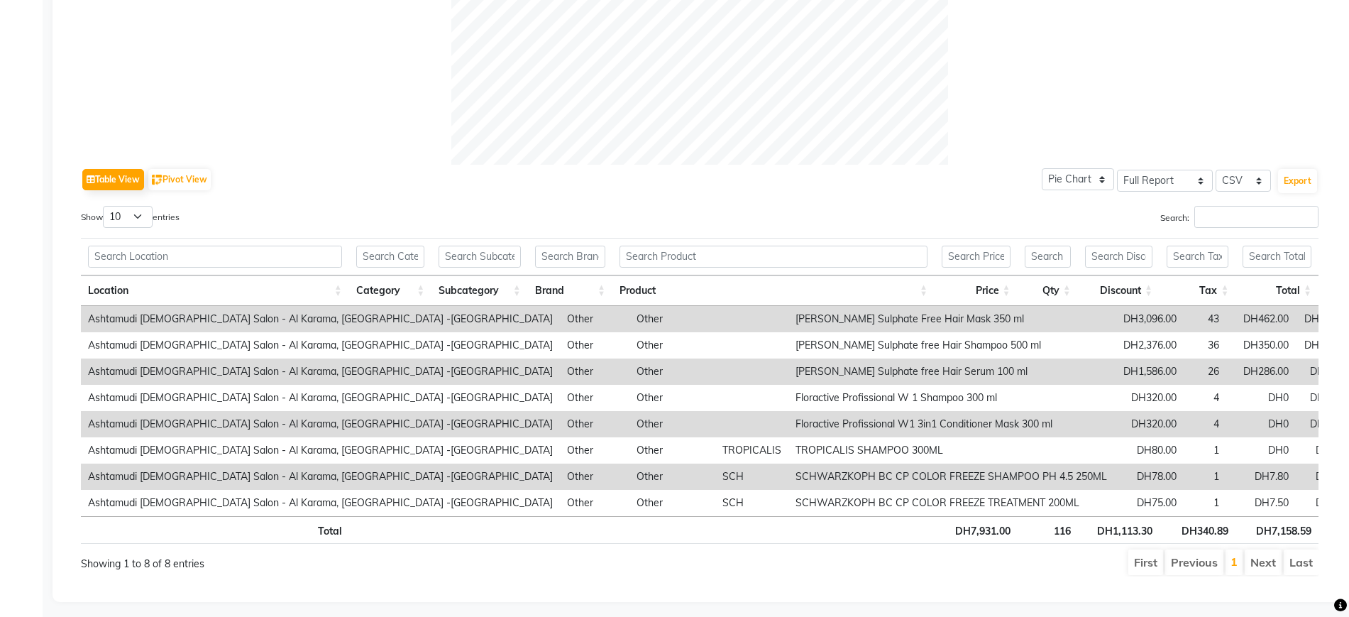
scroll to position [590, 0]
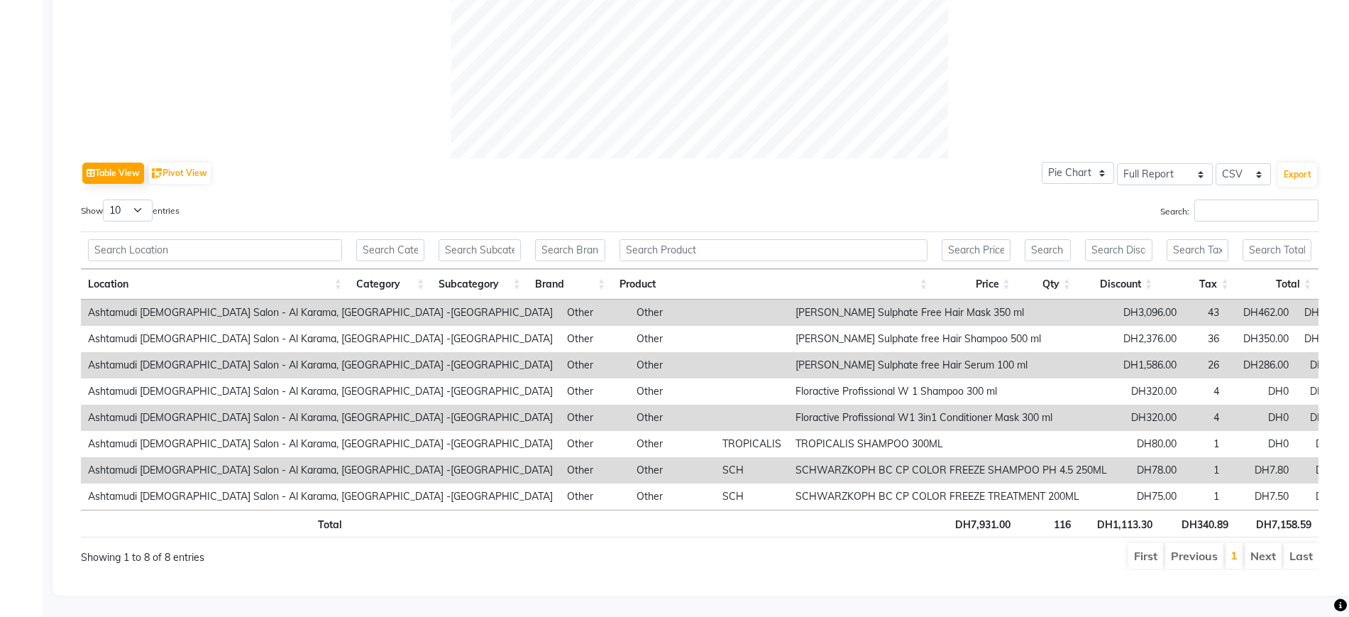
click at [789, 352] on td "[PERSON_NAME] Sulphate free Hair Serum 100 ml" at bounding box center [952, 365] width 326 height 26
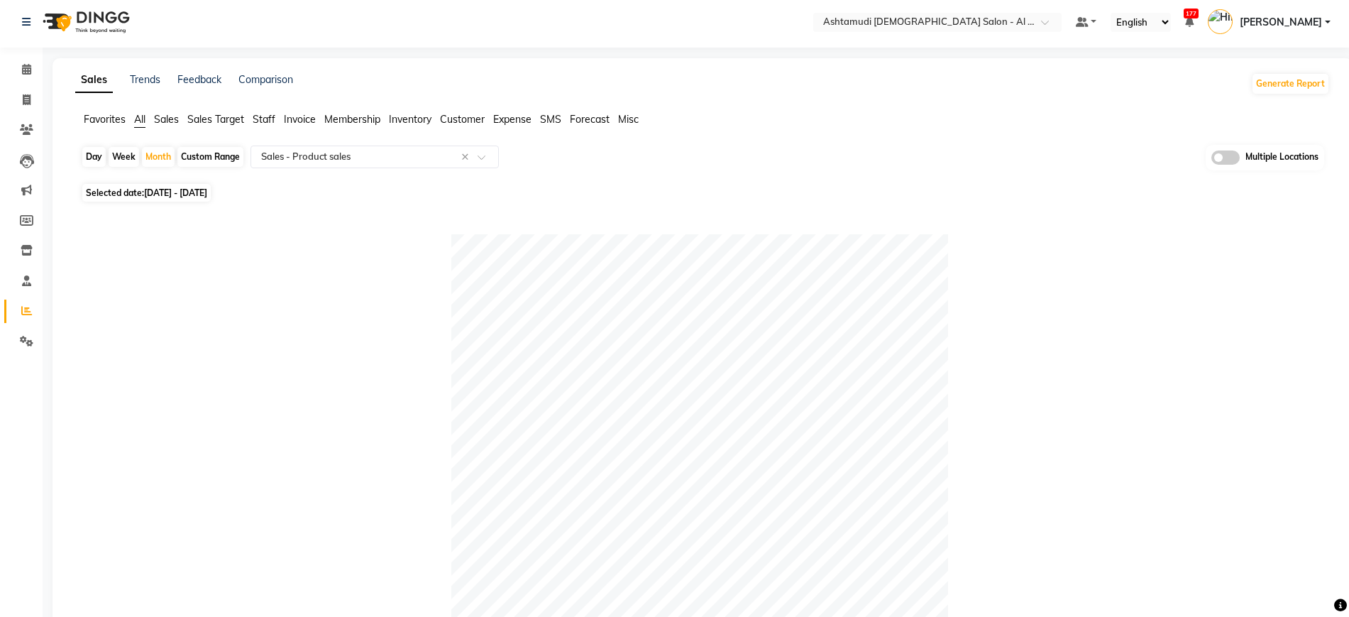
scroll to position [0, 0]
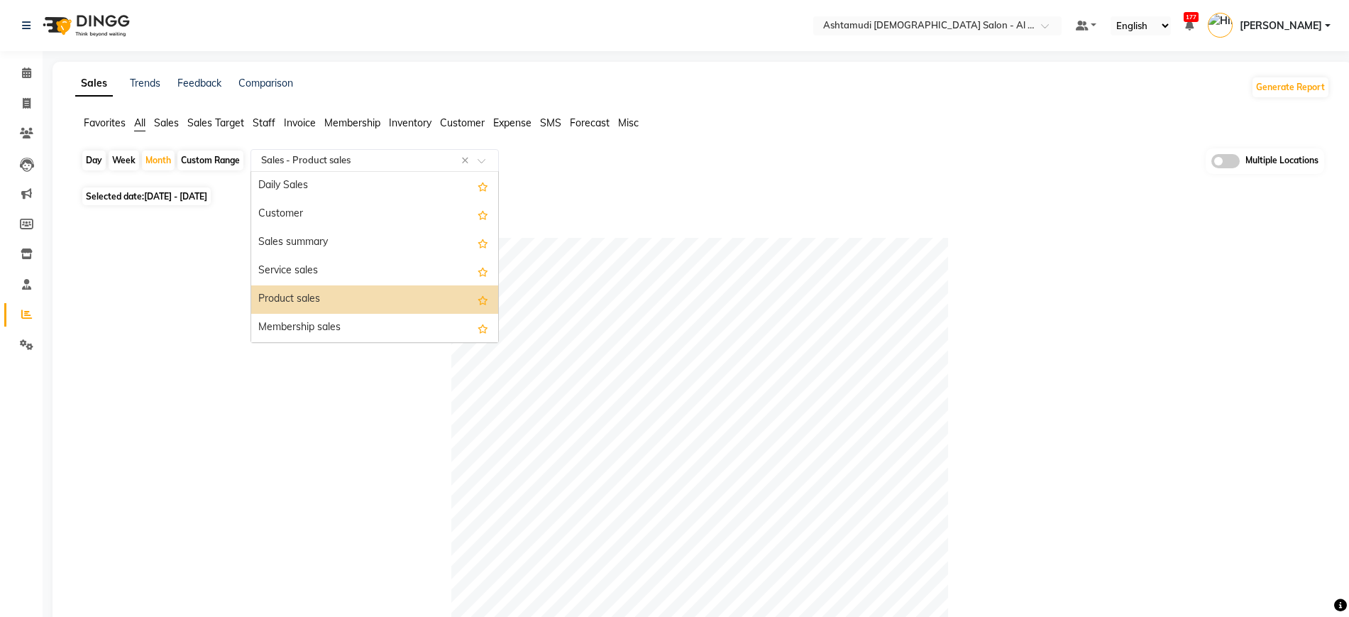
click at [360, 165] on input "text" at bounding box center [360, 160] width 204 height 14
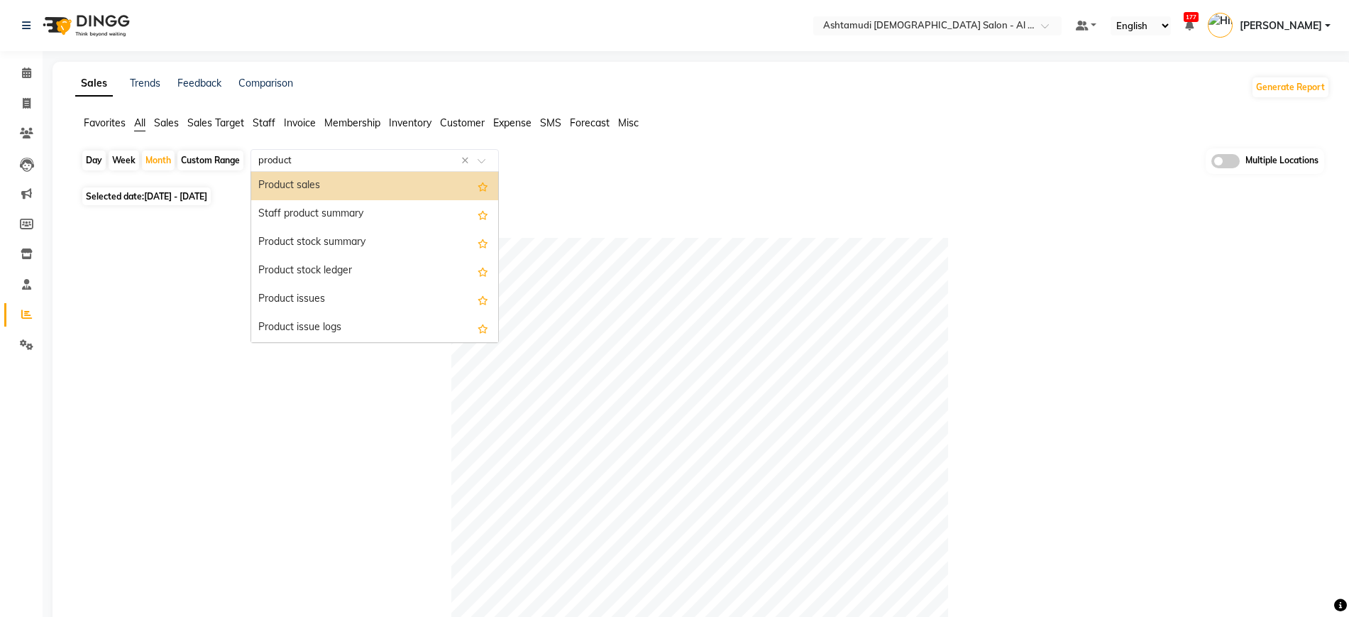
type input "product"
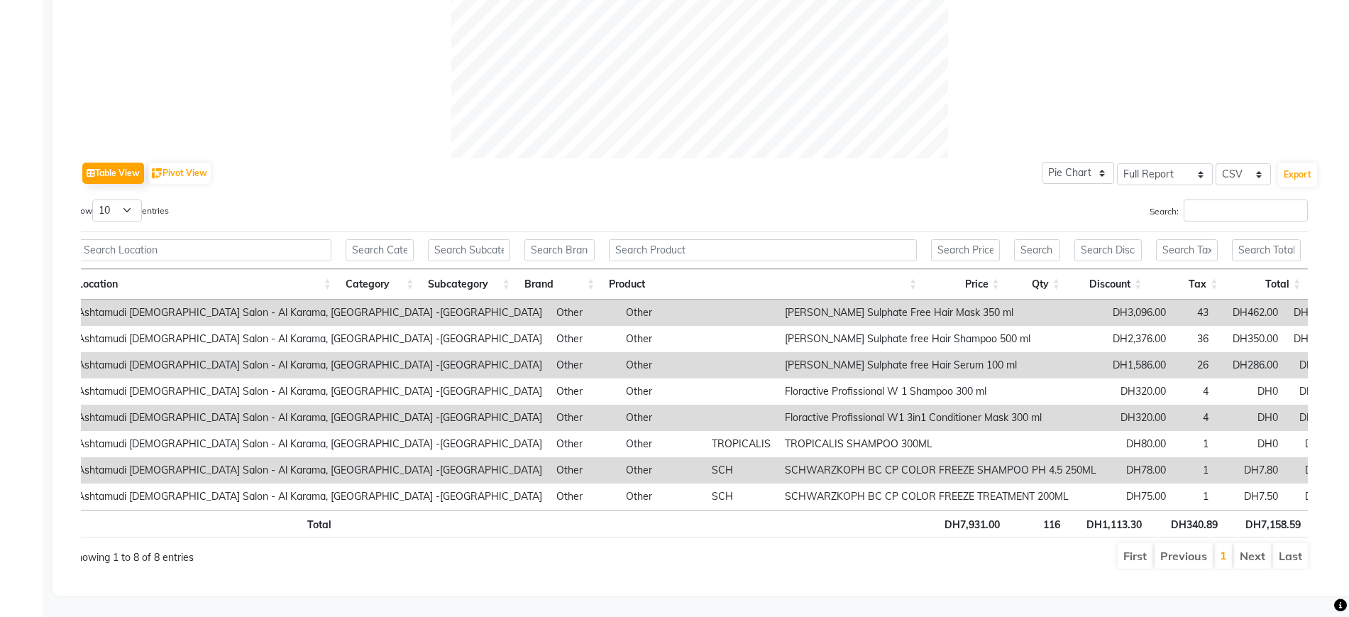
scroll to position [590, 0]
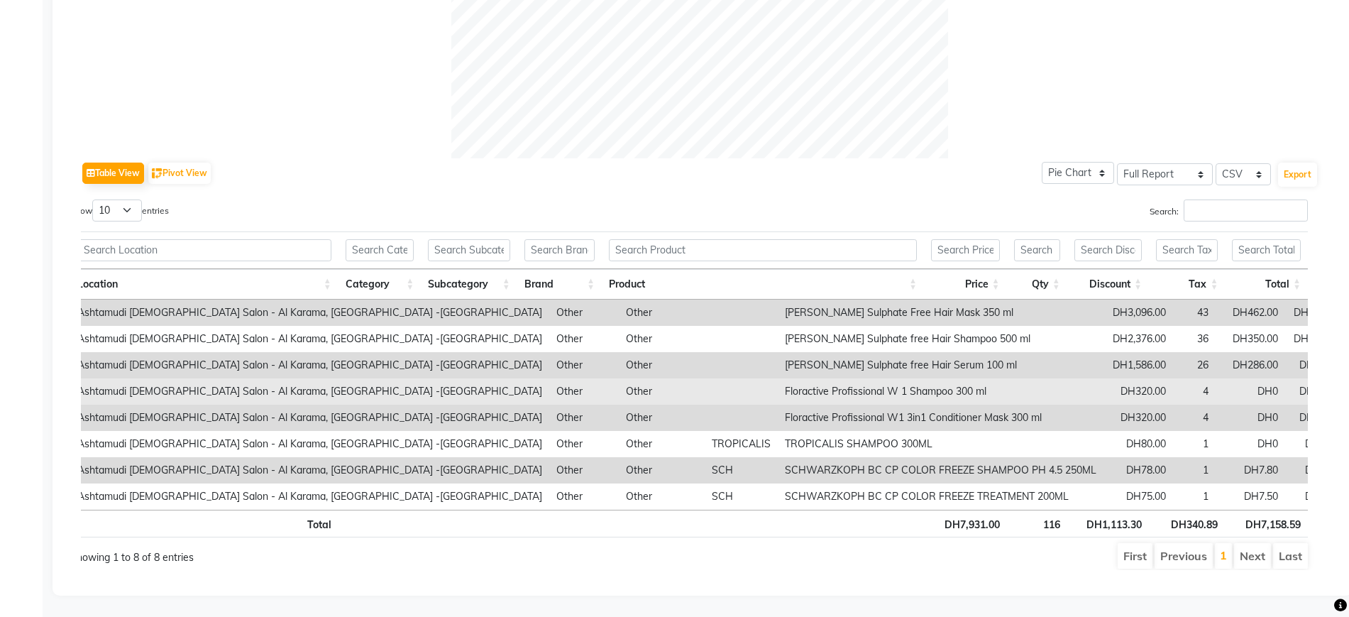
click at [619, 378] on td "Other" at bounding box center [662, 391] width 86 height 26
click at [778, 378] on td "Floractive Profissional W 1 Shampoo 300 ml" at bounding box center [941, 391] width 326 height 26
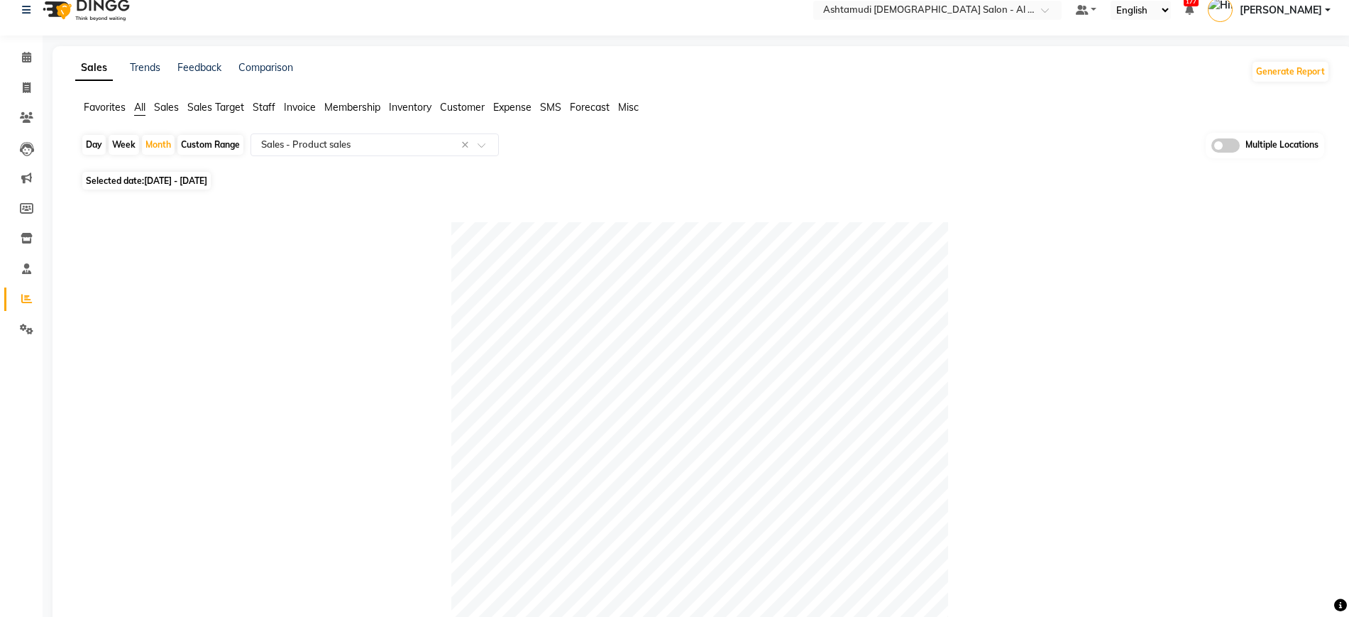
scroll to position [0, 0]
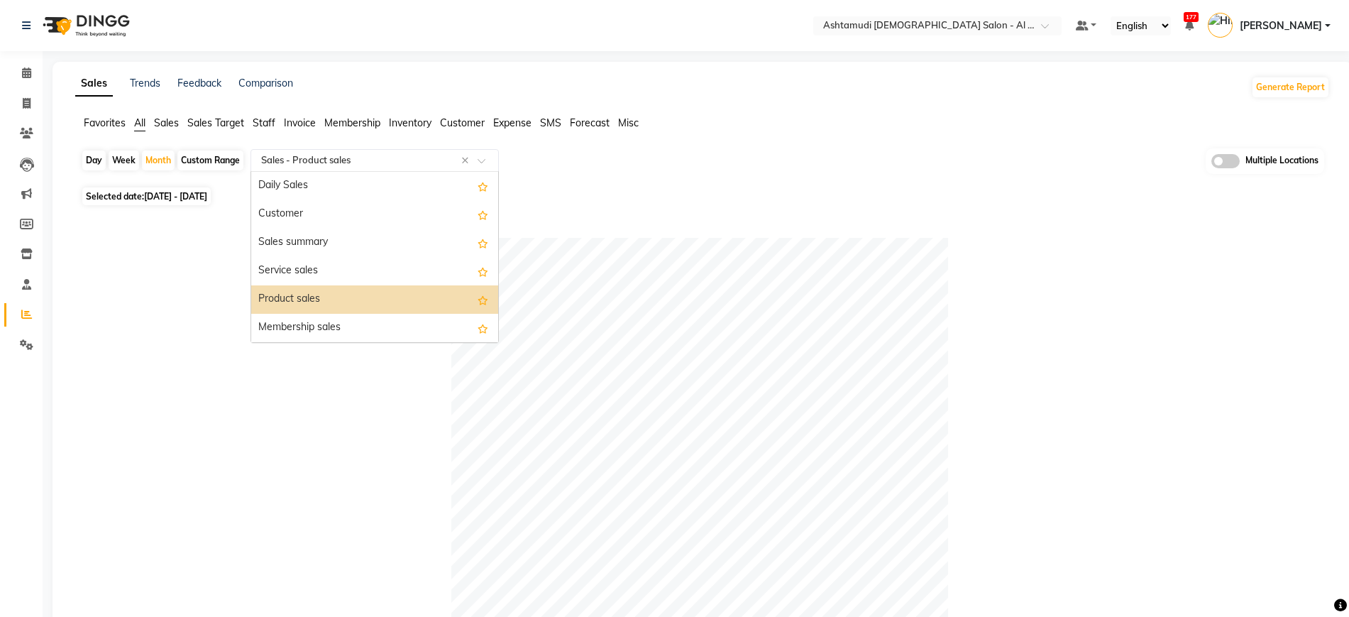
click at [426, 157] on input "text" at bounding box center [360, 160] width 204 height 14
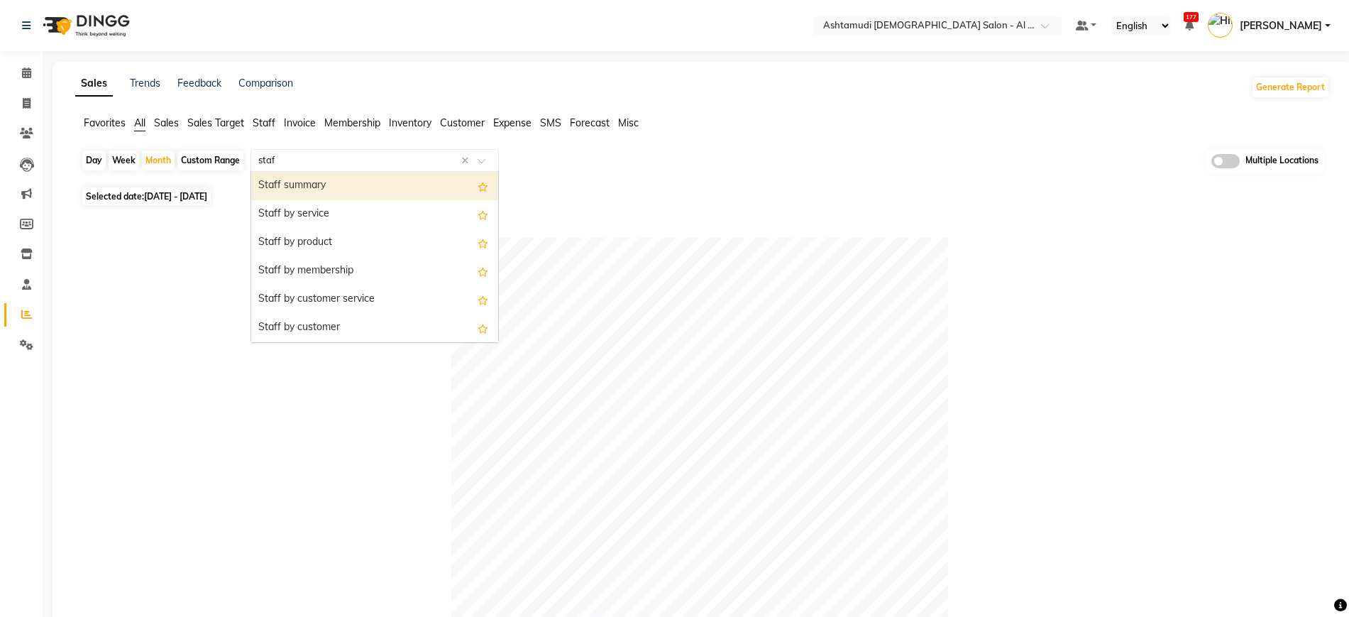
type input "staff"
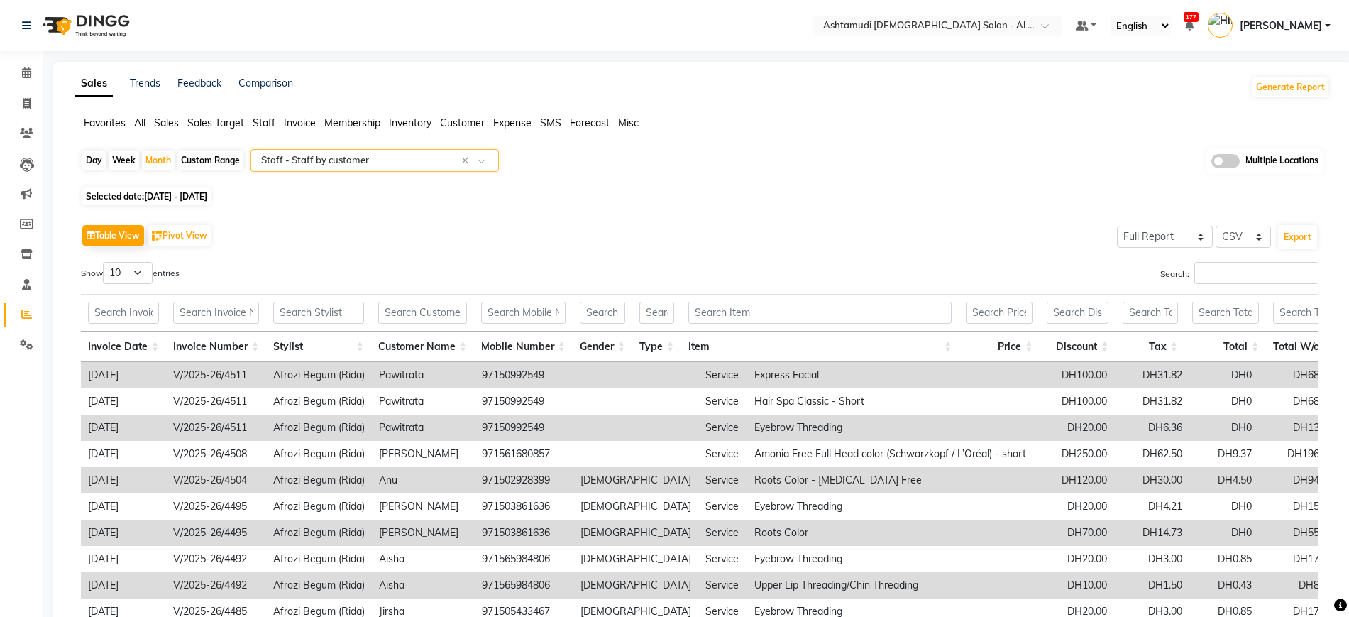
click at [745, 269] on div "Search:" at bounding box center [1015, 276] width 608 height 28
click at [783, 239] on div "Table View Pivot View Select Full Report Filtered Report Select CSV PDF Export" at bounding box center [700, 236] width 1238 height 30
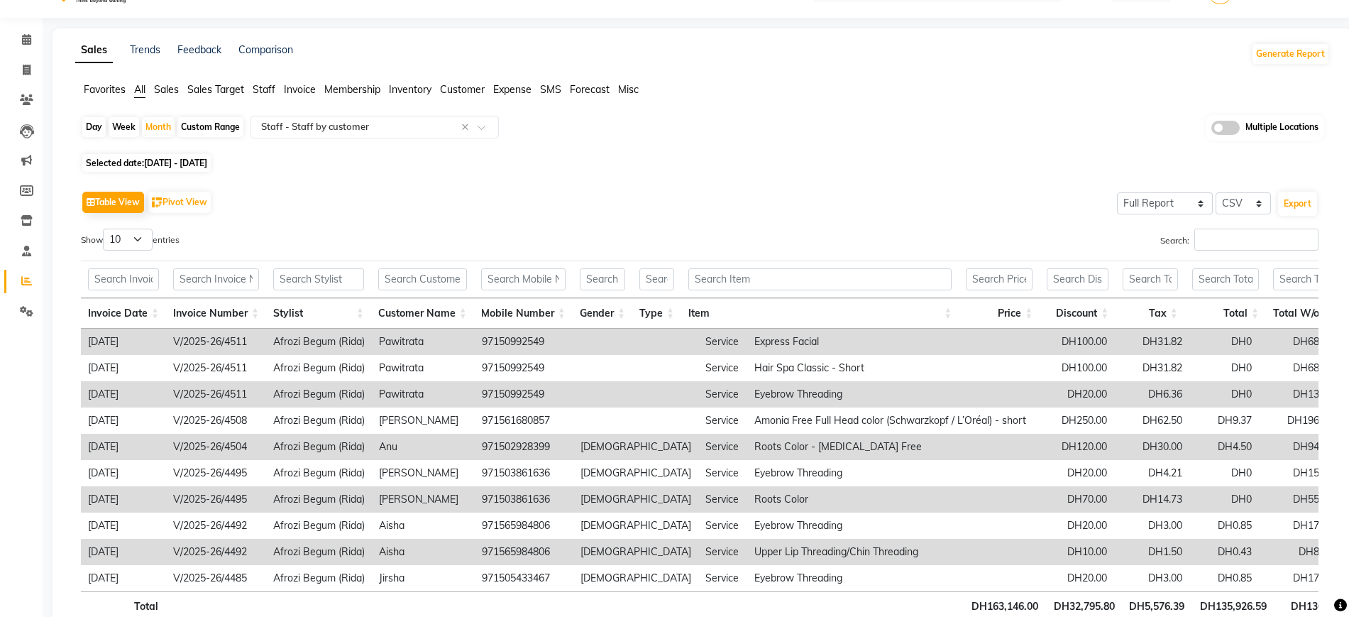
scroll to position [35, 0]
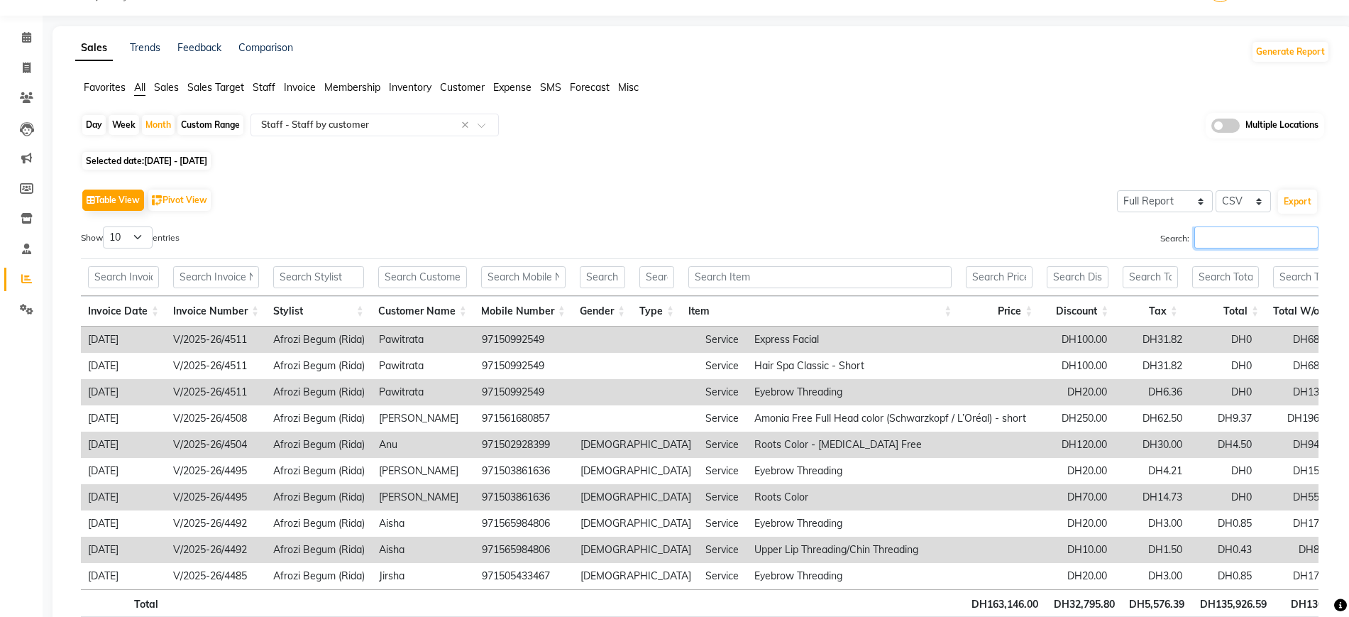
click at [1208, 235] on input "Search:" at bounding box center [1257, 237] width 124 height 22
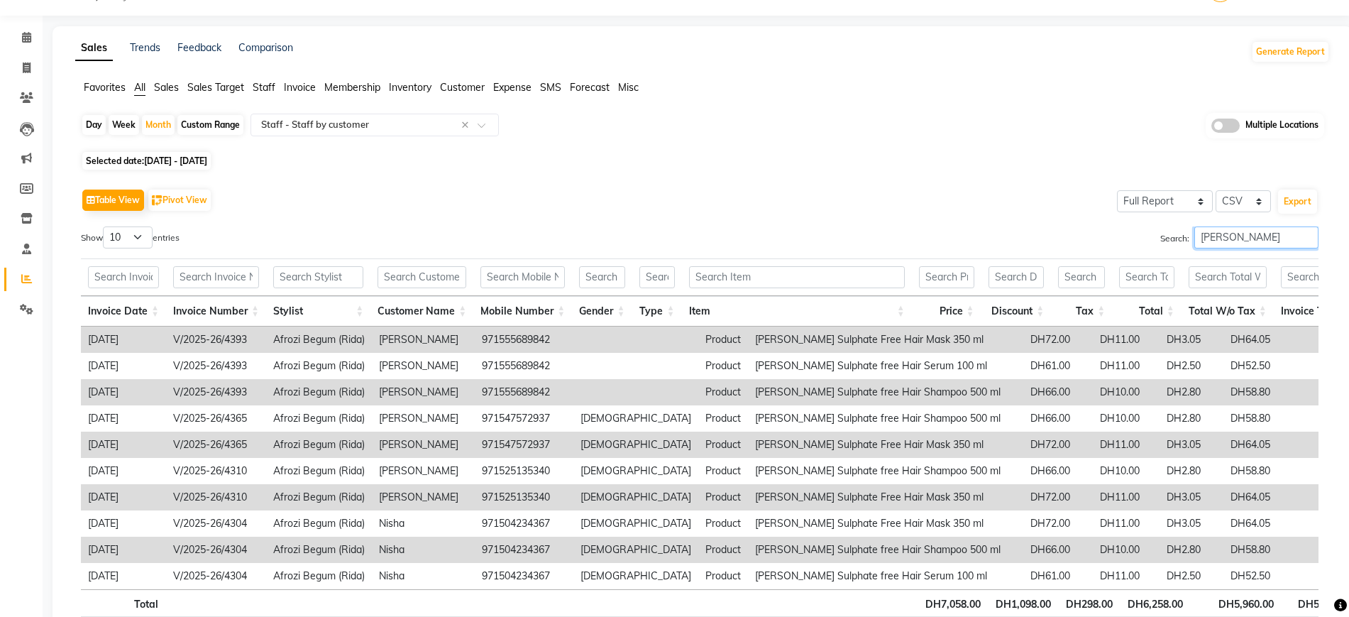
type input "[PERSON_NAME]"
click at [813, 386] on td "[PERSON_NAME] Sulphate free Hair Shampoo 500 ml" at bounding box center [878, 392] width 260 height 26
click at [1228, 239] on input "[PERSON_NAME]" at bounding box center [1257, 237] width 124 height 22
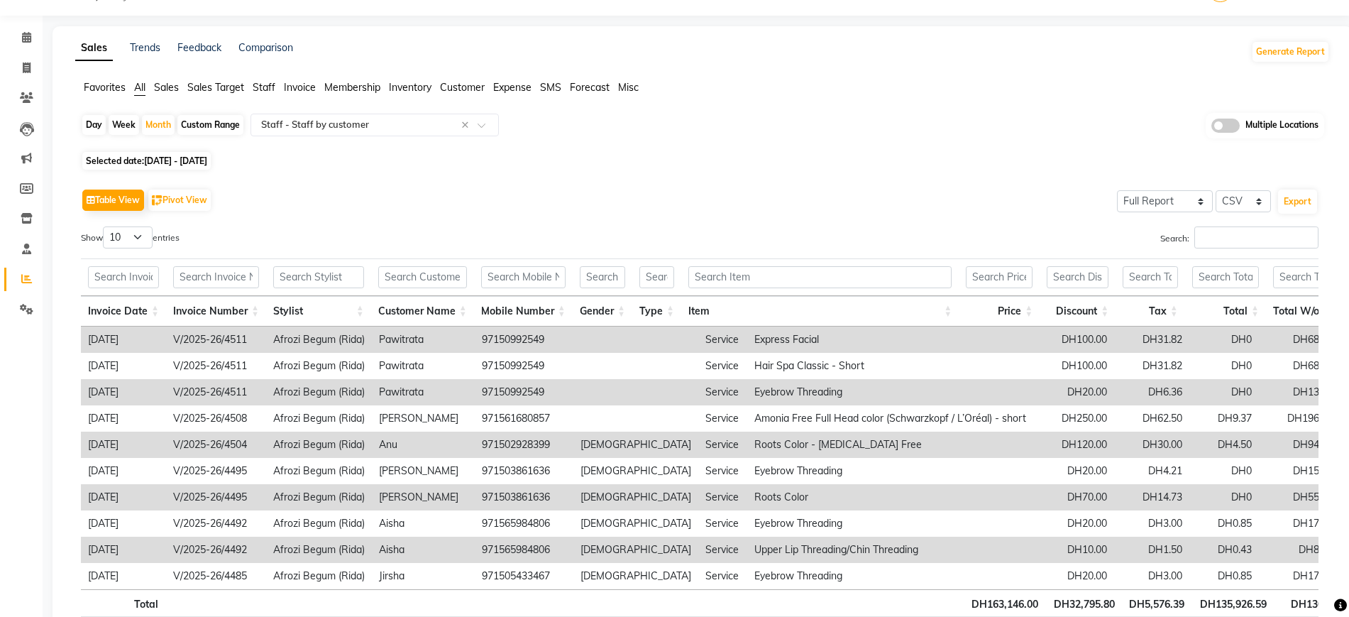
click at [747, 392] on td "Eyebrow Threading" at bounding box center [890, 392] width 286 height 26
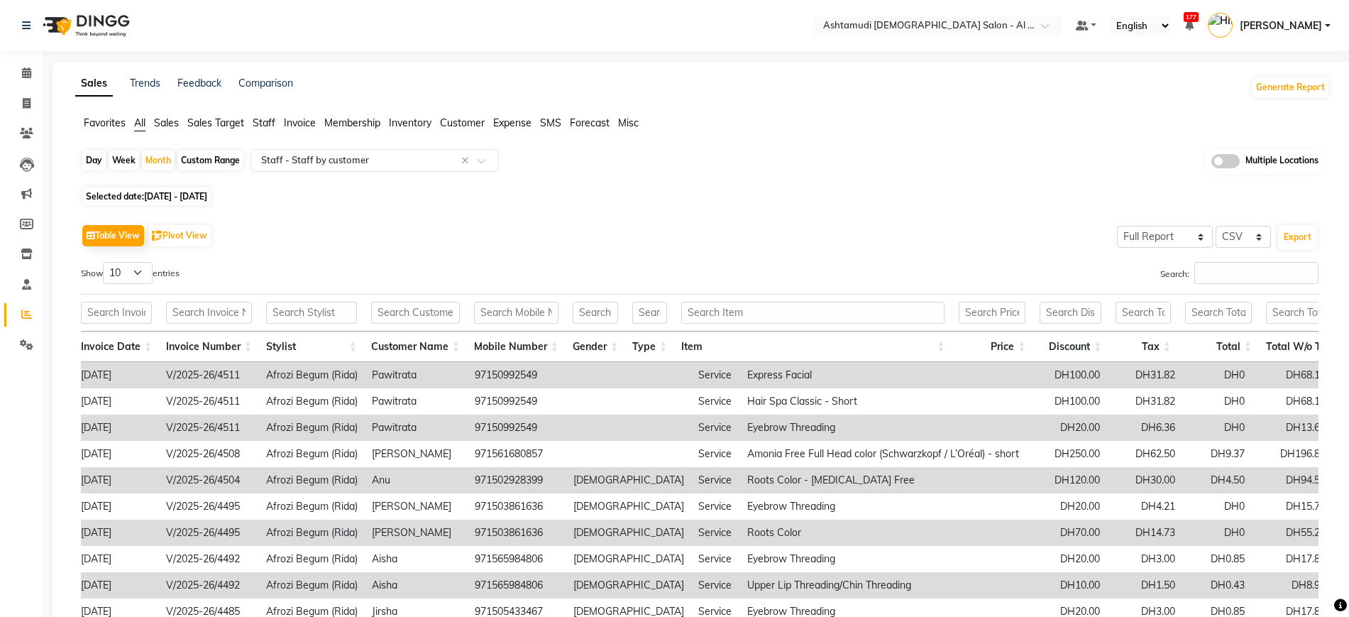
scroll to position [0, 0]
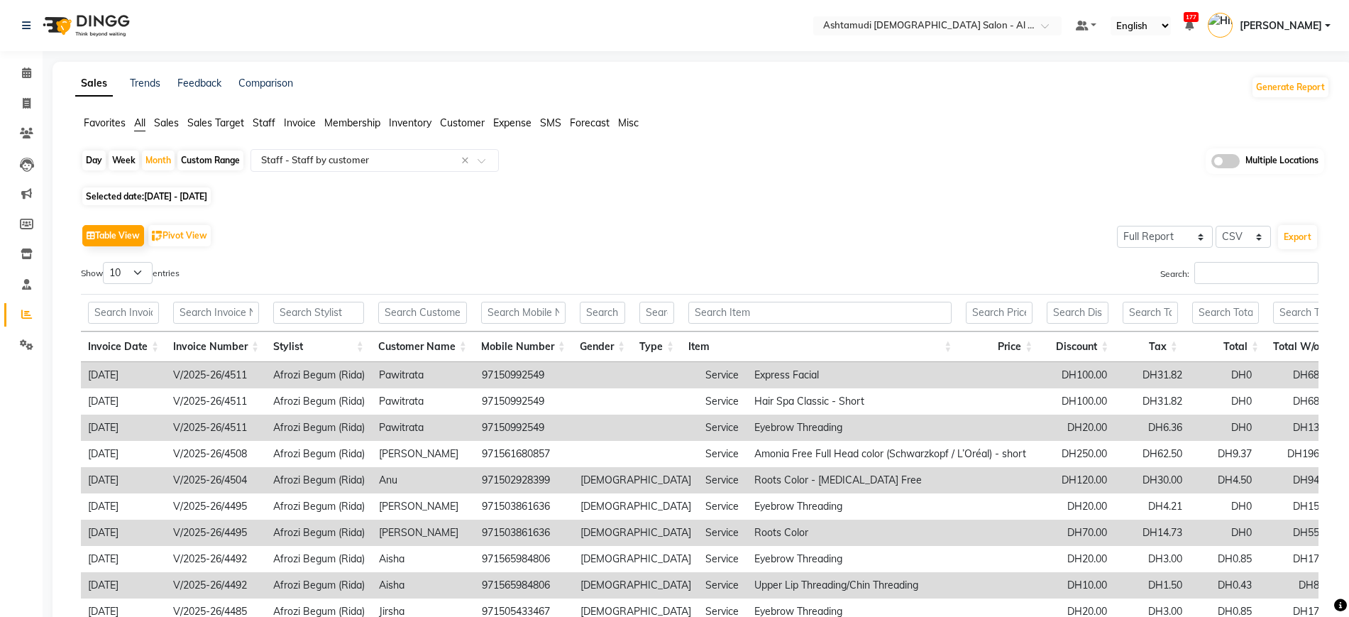
click at [1230, 170] on div "Multiple Locations" at bounding box center [1265, 161] width 119 height 26
click at [1230, 160] on span at bounding box center [1226, 161] width 28 height 14
click at [1212, 163] on input "checkbox" at bounding box center [1212, 163] width 0 height 0
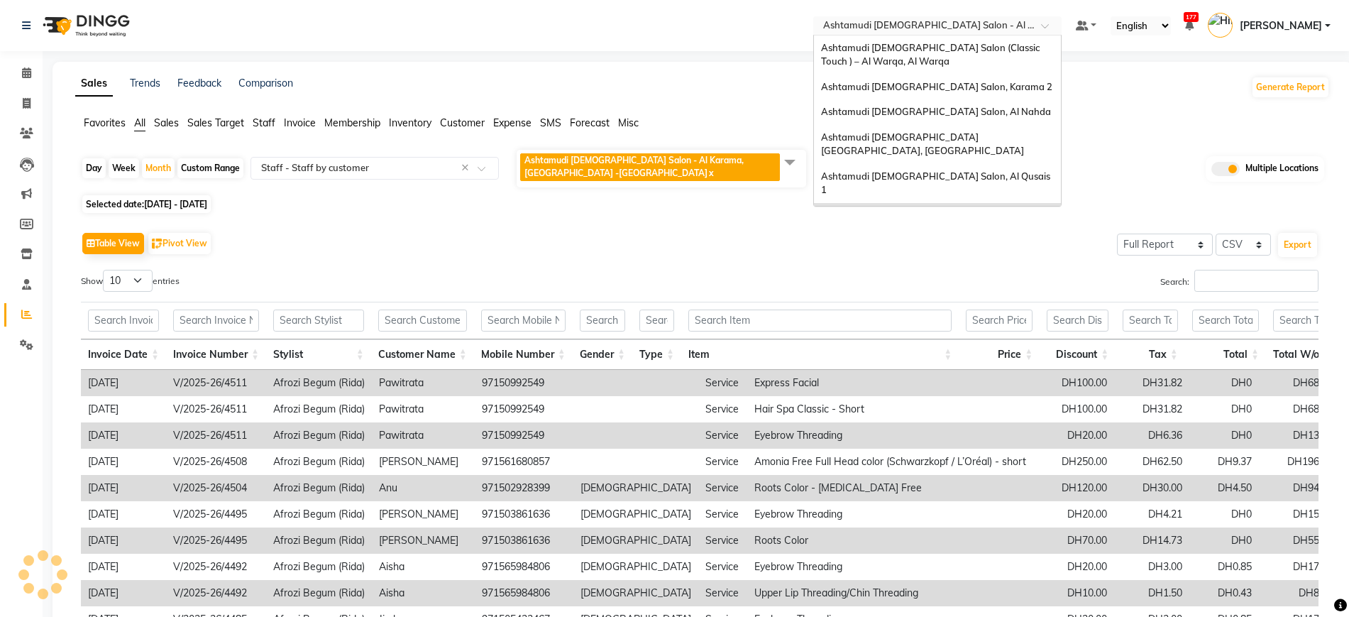
click at [900, 25] on input "text" at bounding box center [924, 27] width 206 height 14
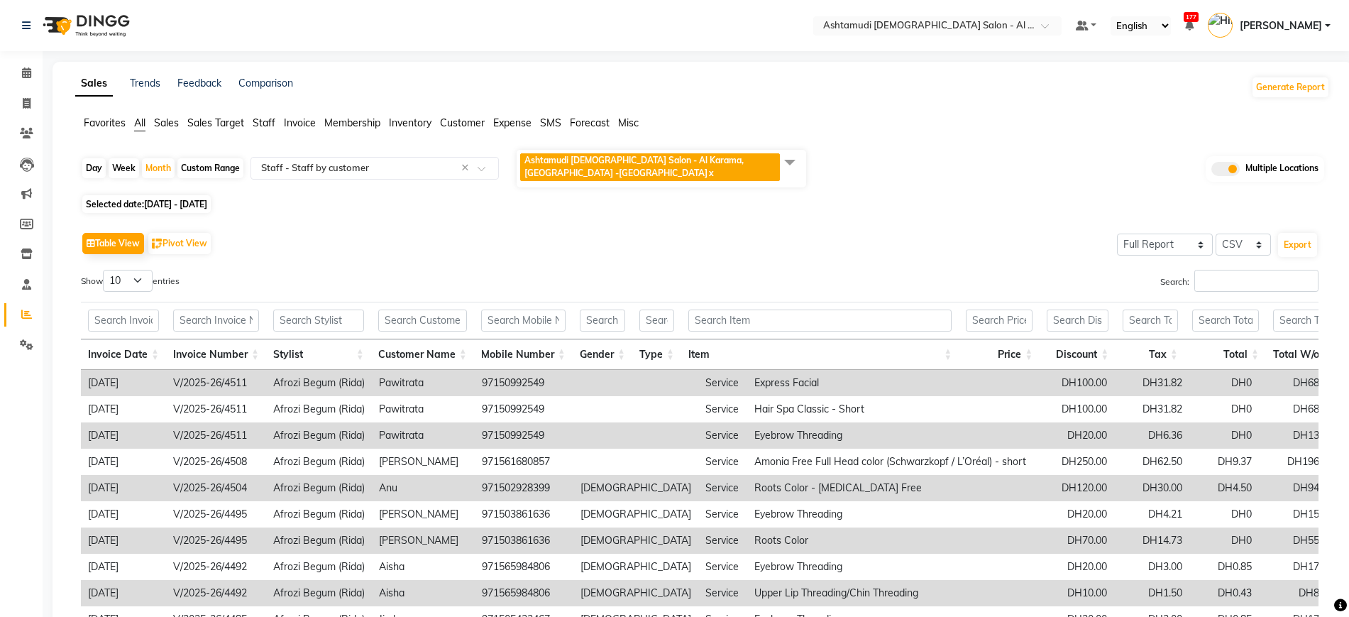
click at [1120, 110] on div "Sales Trends Feedback Comparison Generate Report Favorites All Sales Sales Targ…" at bounding box center [703, 390] width 1300 height 657
click at [786, 155] on span at bounding box center [790, 161] width 28 height 27
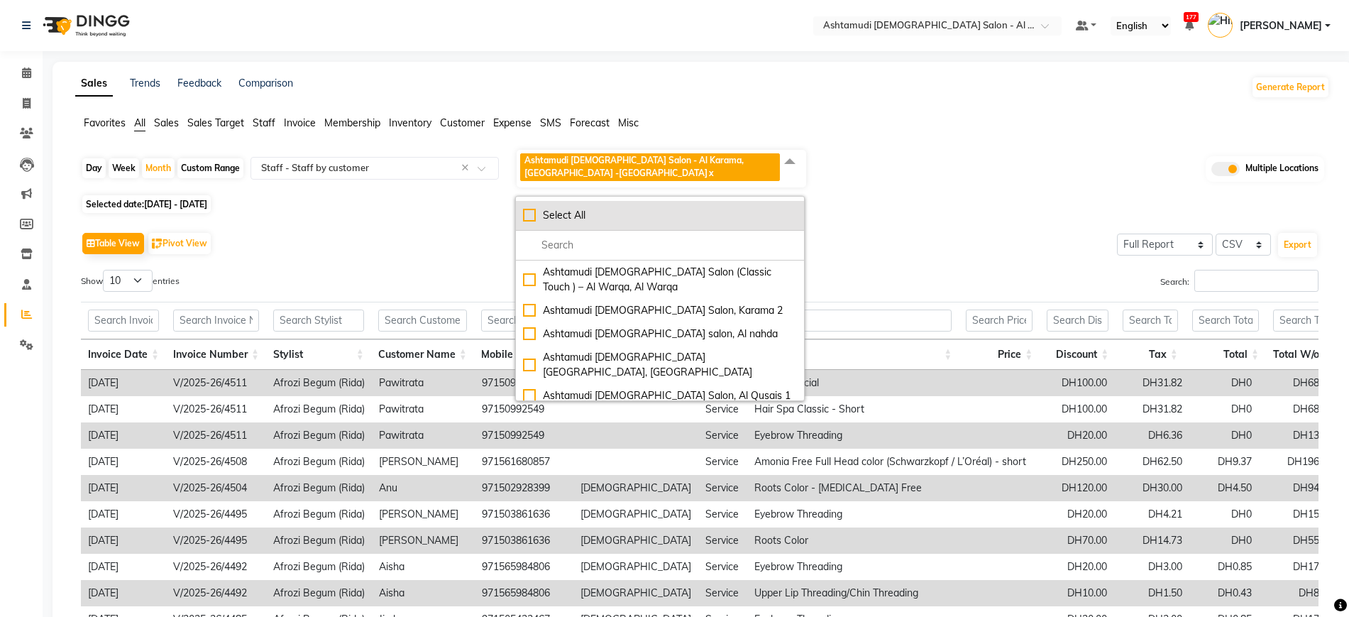
click at [532, 208] on div "Select All" at bounding box center [660, 215] width 274 height 15
checkbox input "true"
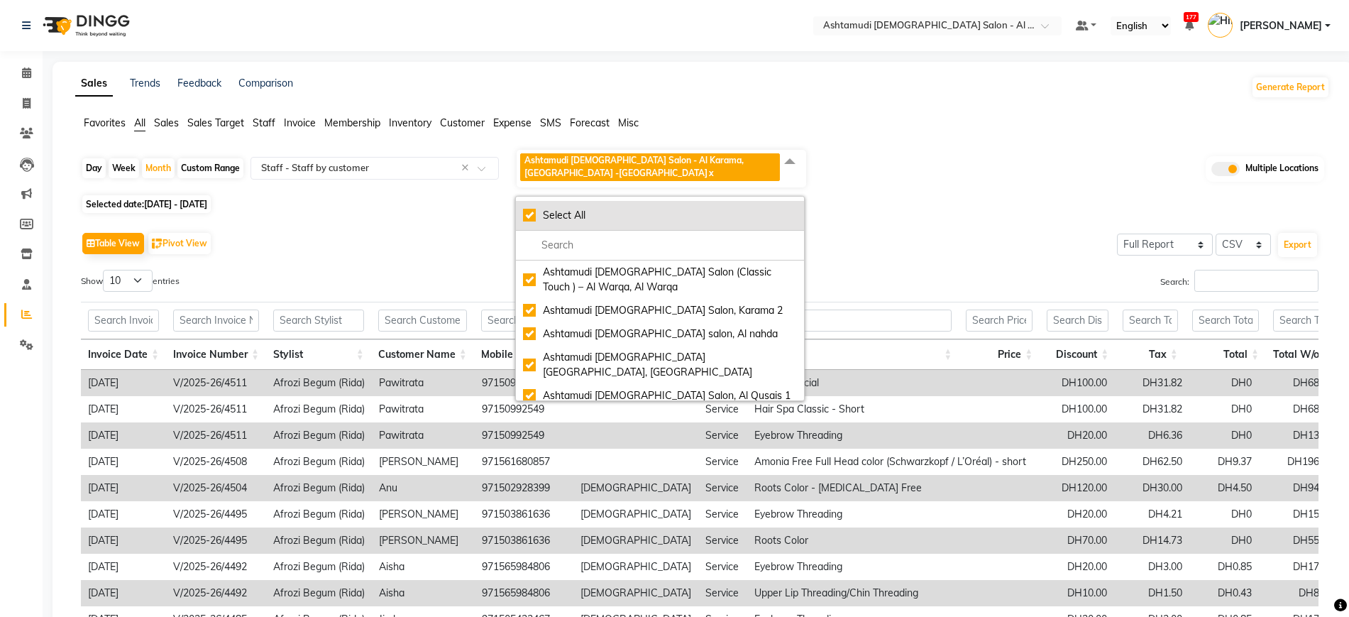
checkbox input "true"
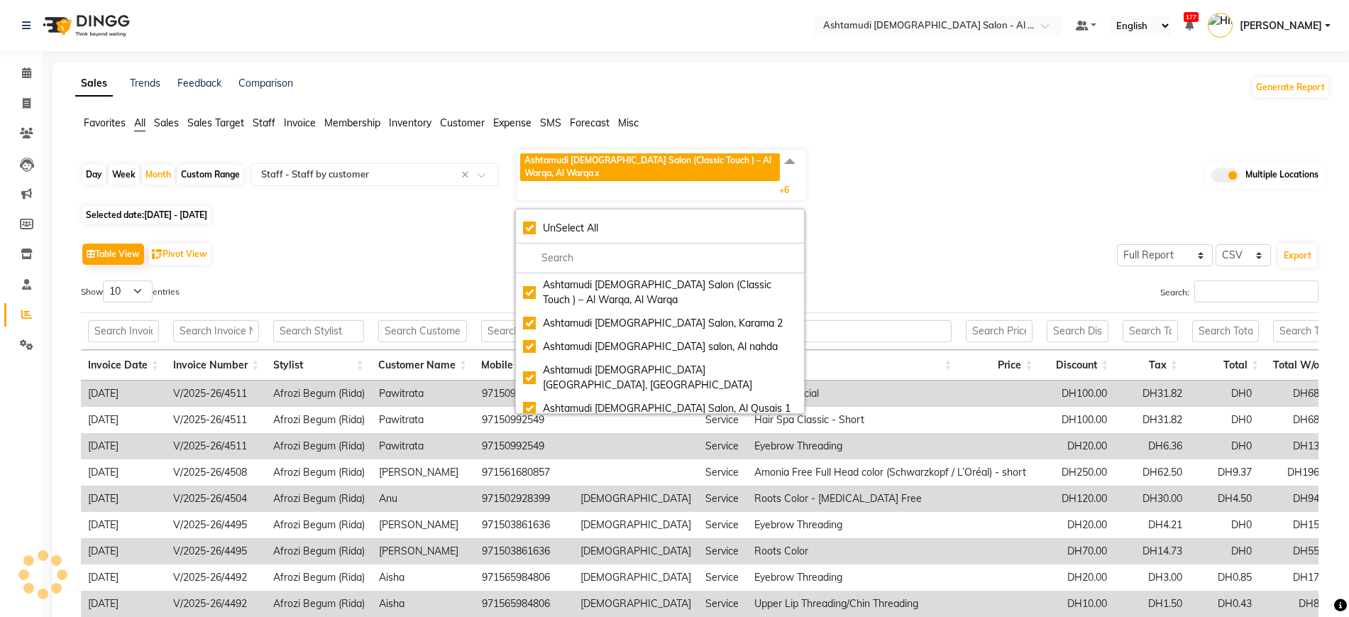
click at [926, 190] on div "Day Week Month Custom Range Select Report Type × Staff - Staff by customer × As…" at bounding box center [703, 174] width 1244 height 53
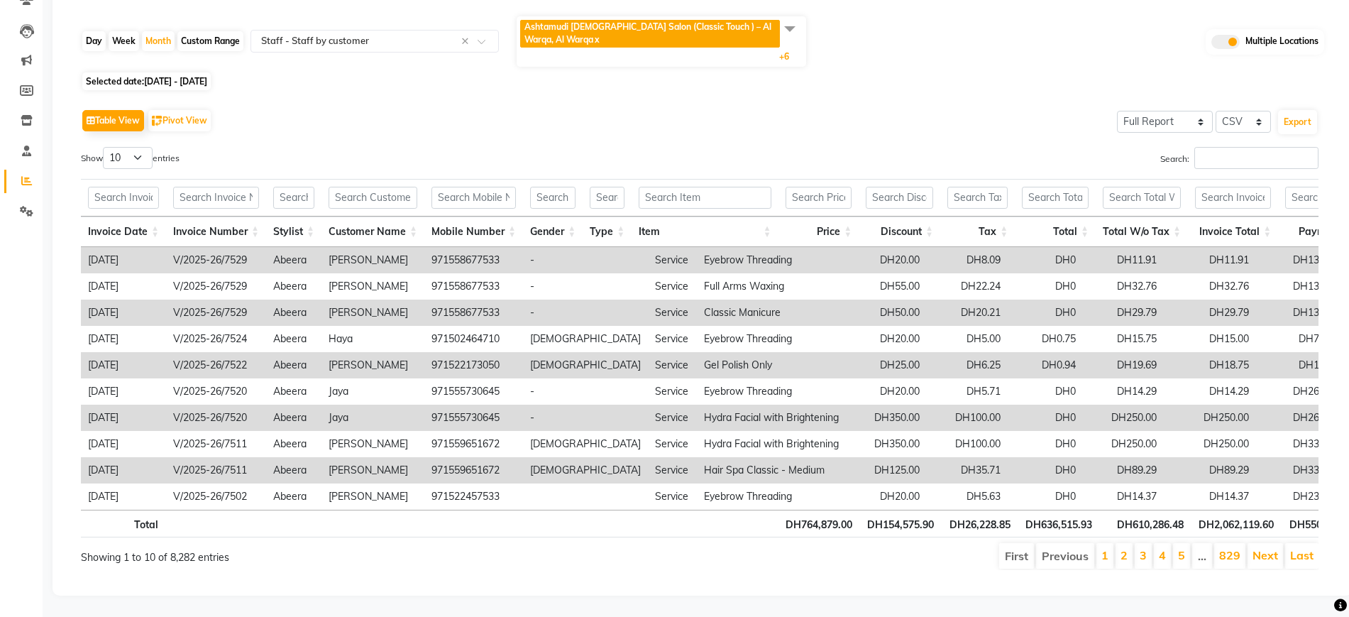
click at [927, 352] on td "DH6.25" at bounding box center [967, 365] width 81 height 26
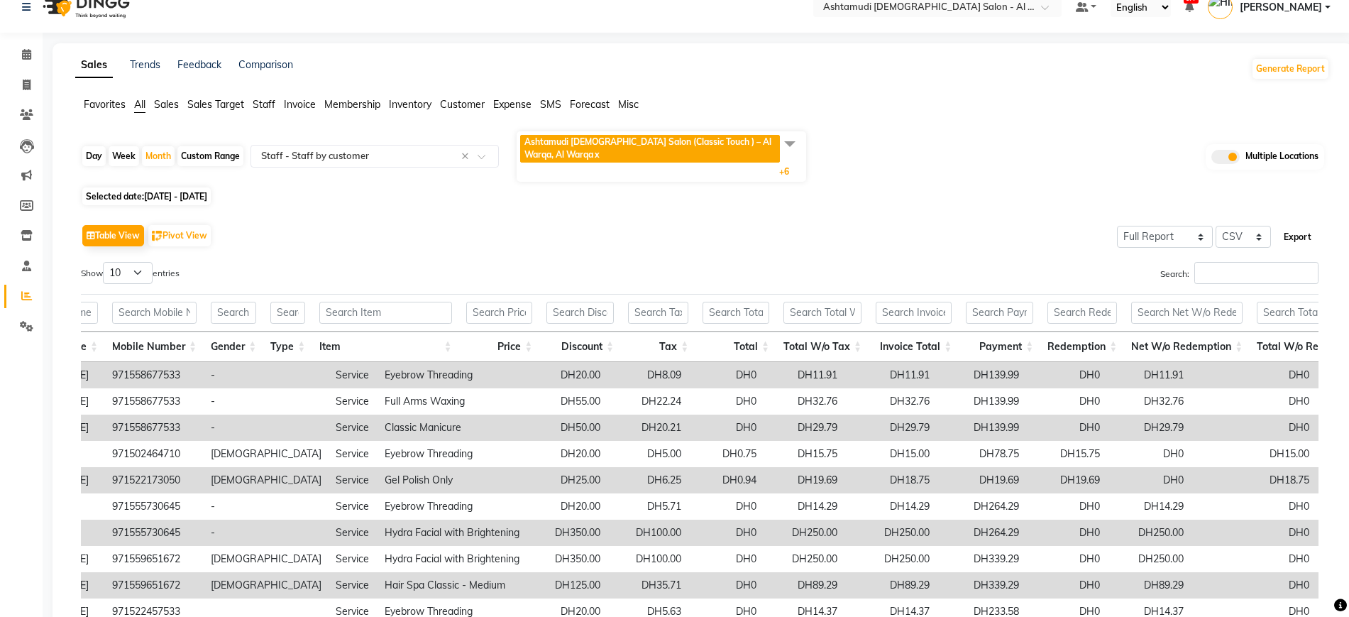
click at [1303, 236] on button "Export" at bounding box center [1297, 237] width 39 height 24
click at [16, 49] on span at bounding box center [26, 55] width 25 height 16
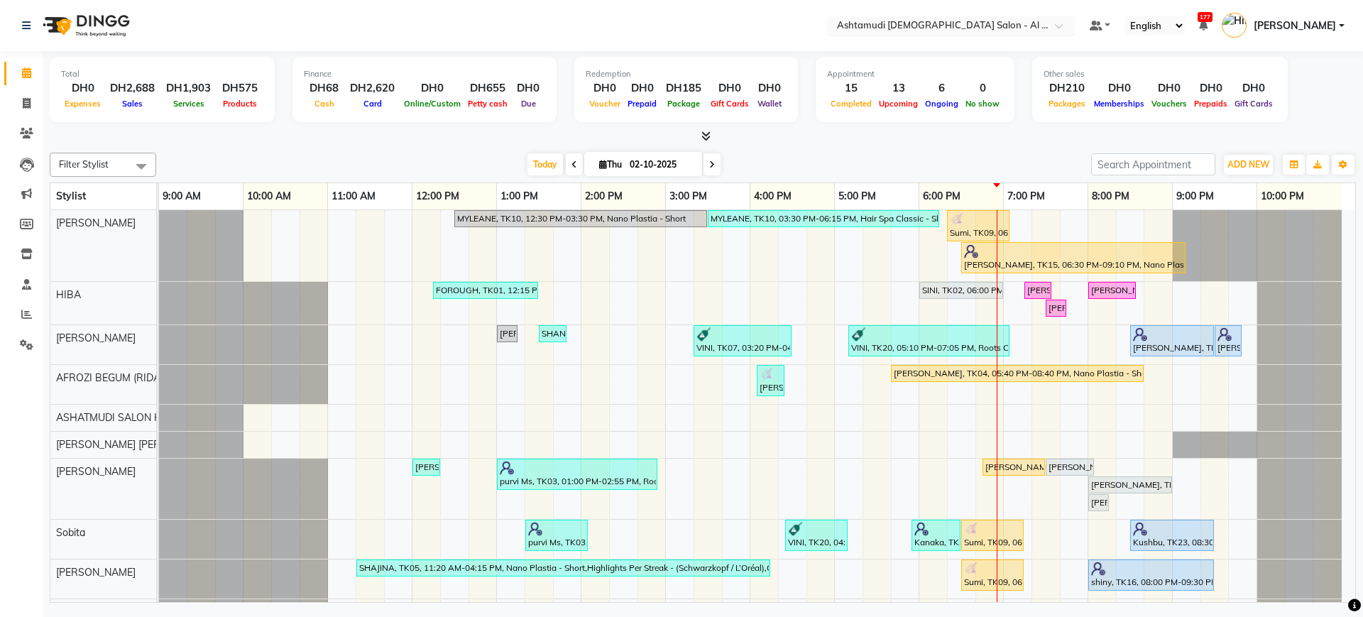
click at [949, 20] on input "text" at bounding box center [937, 27] width 206 height 14
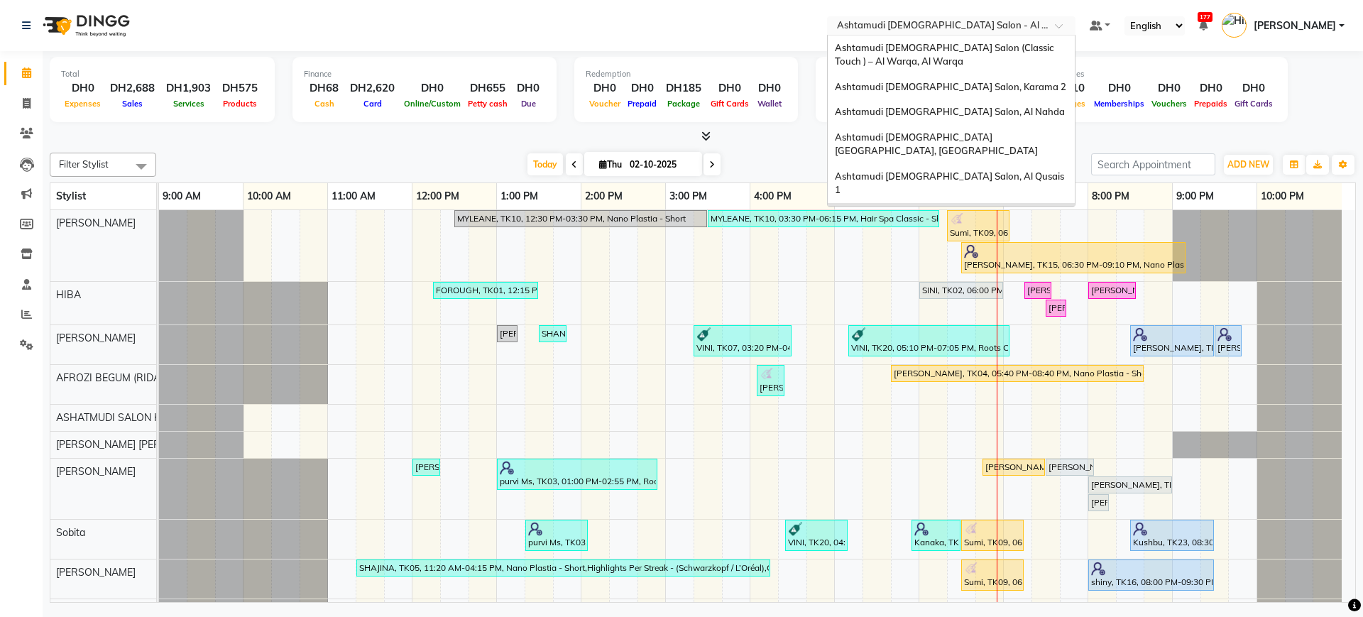
scroll to position [34, 0]
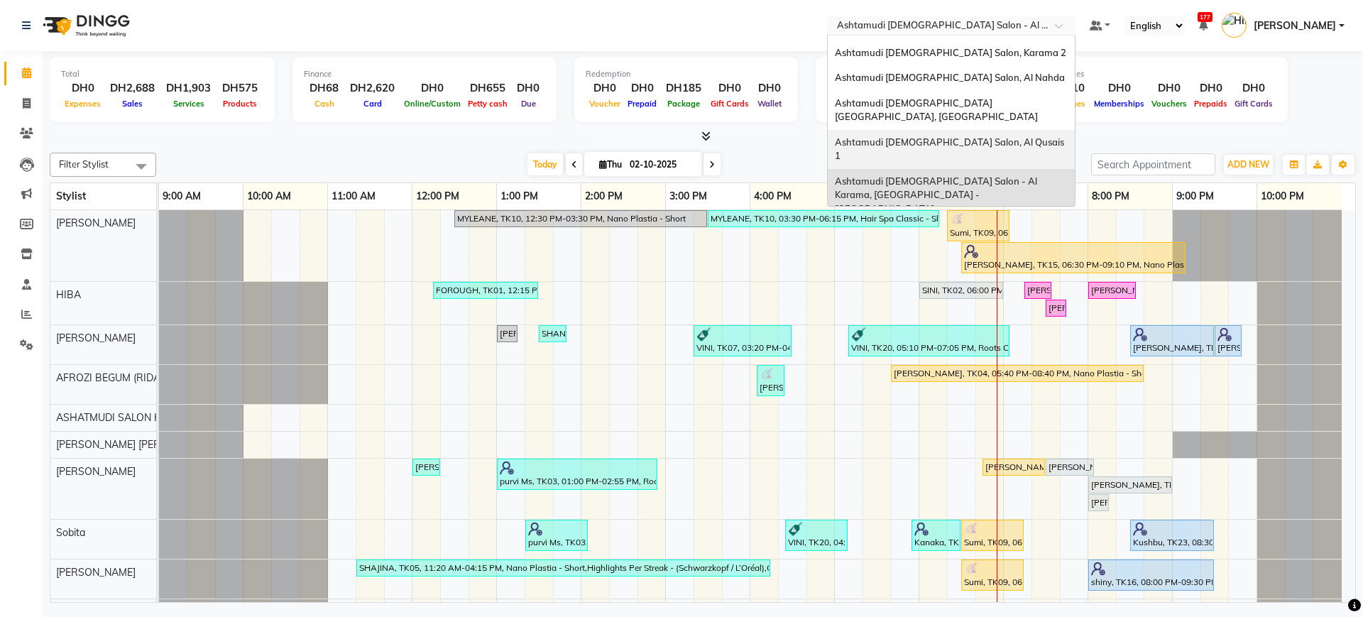
click at [960, 136] on span "Ashtamudi [DEMOGRAPHIC_DATA] Salon, Al Qusais 1" at bounding box center [950, 149] width 231 height 26
